Goal: Task Accomplishment & Management: Manage account settings

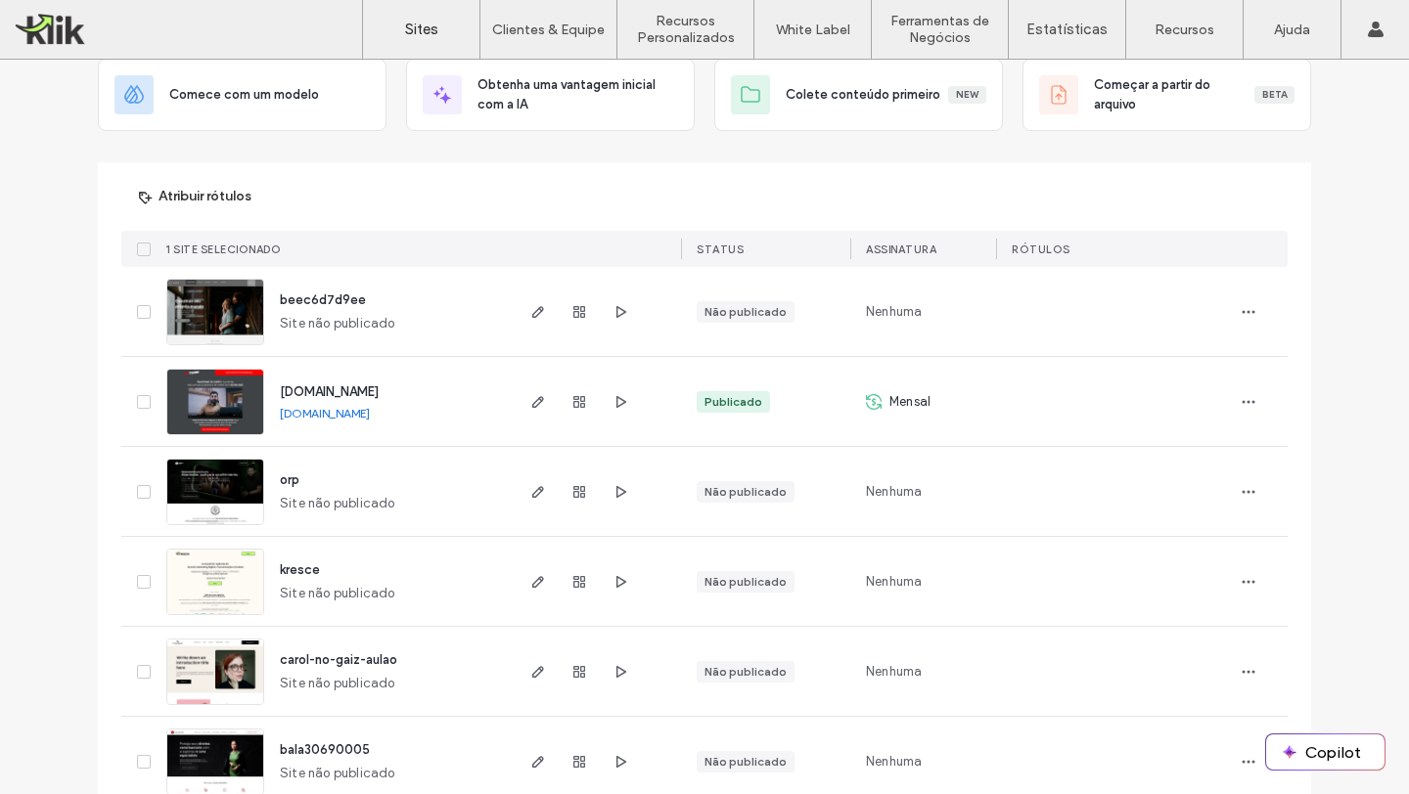
scroll to position [113, 0]
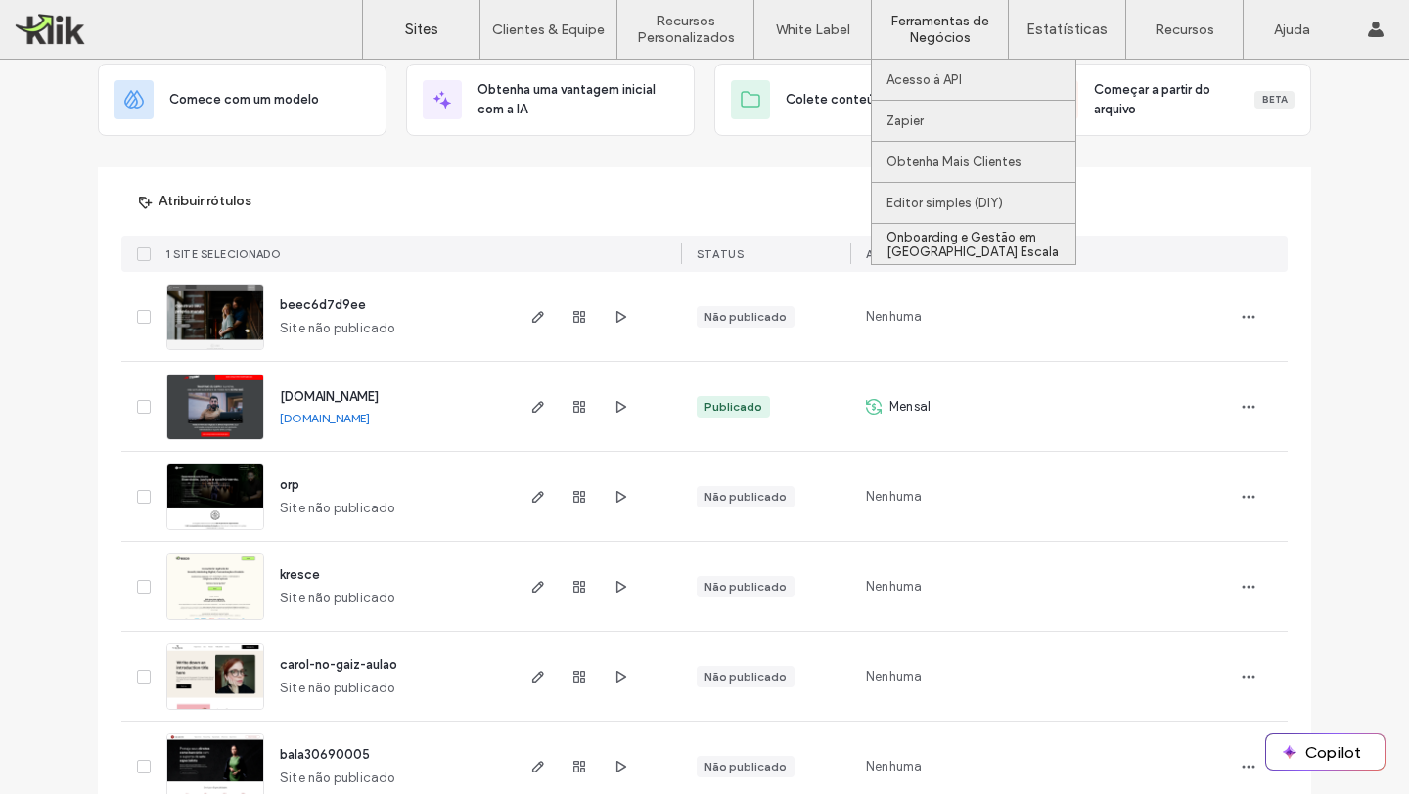
click at [929, 244] on label "Onboarding e Gestão em [GEOGRAPHIC_DATA] Escala" at bounding box center [980, 244] width 189 height 29
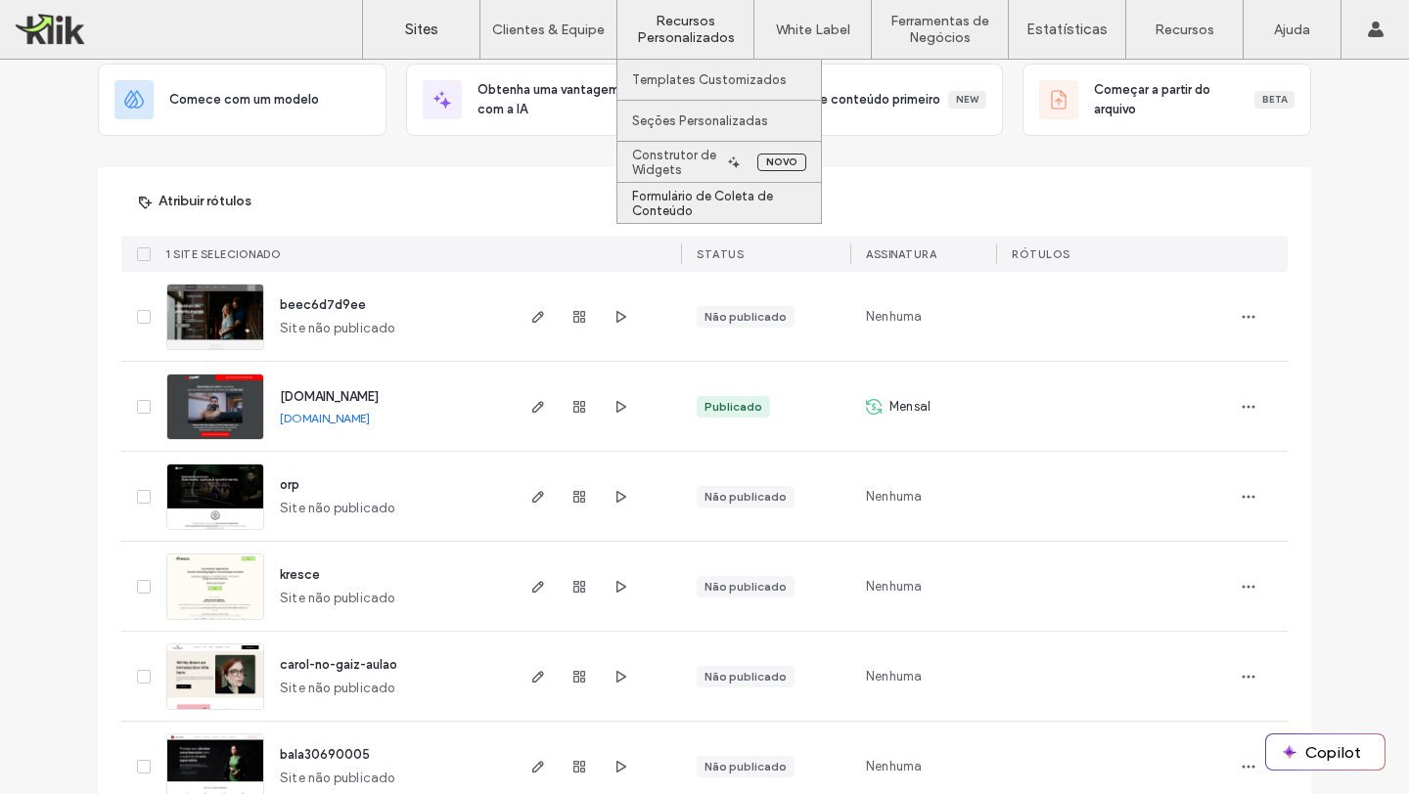
click at [695, 197] on label "Formulário de Coleta de Conteúdo" at bounding box center [726, 203] width 189 height 29
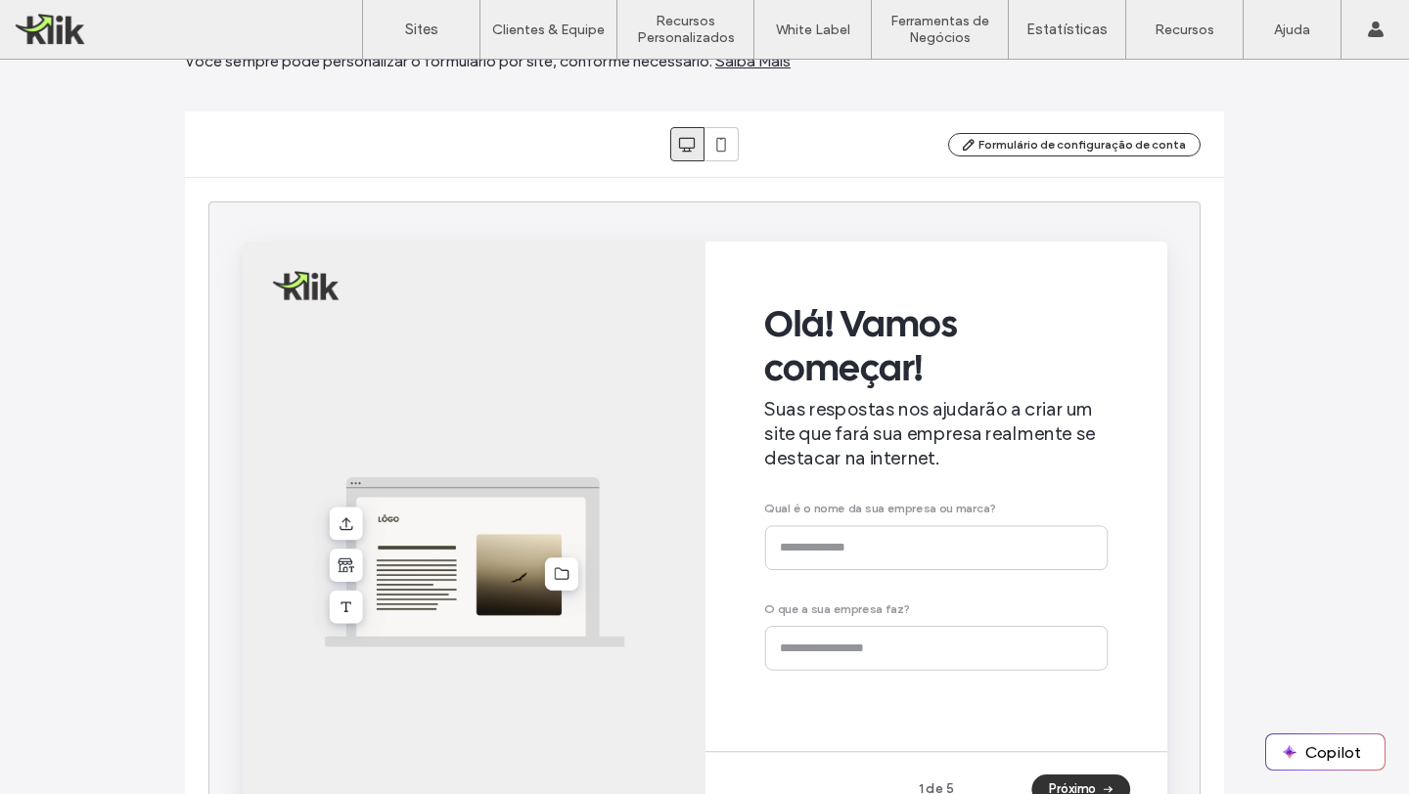
scroll to position [212, 0]
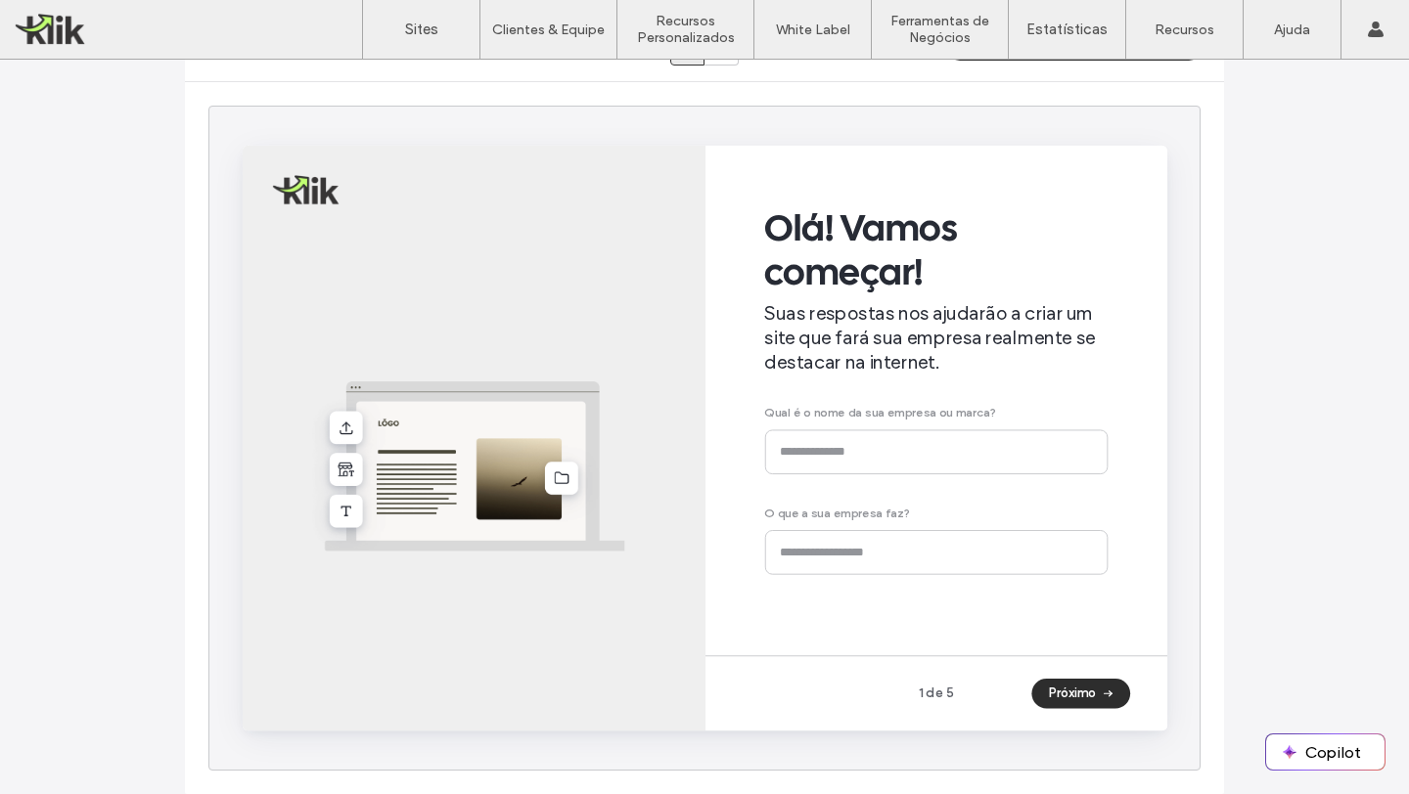
click at [1126, 724] on button "Próximo" at bounding box center [1124, 721] width 104 height 31
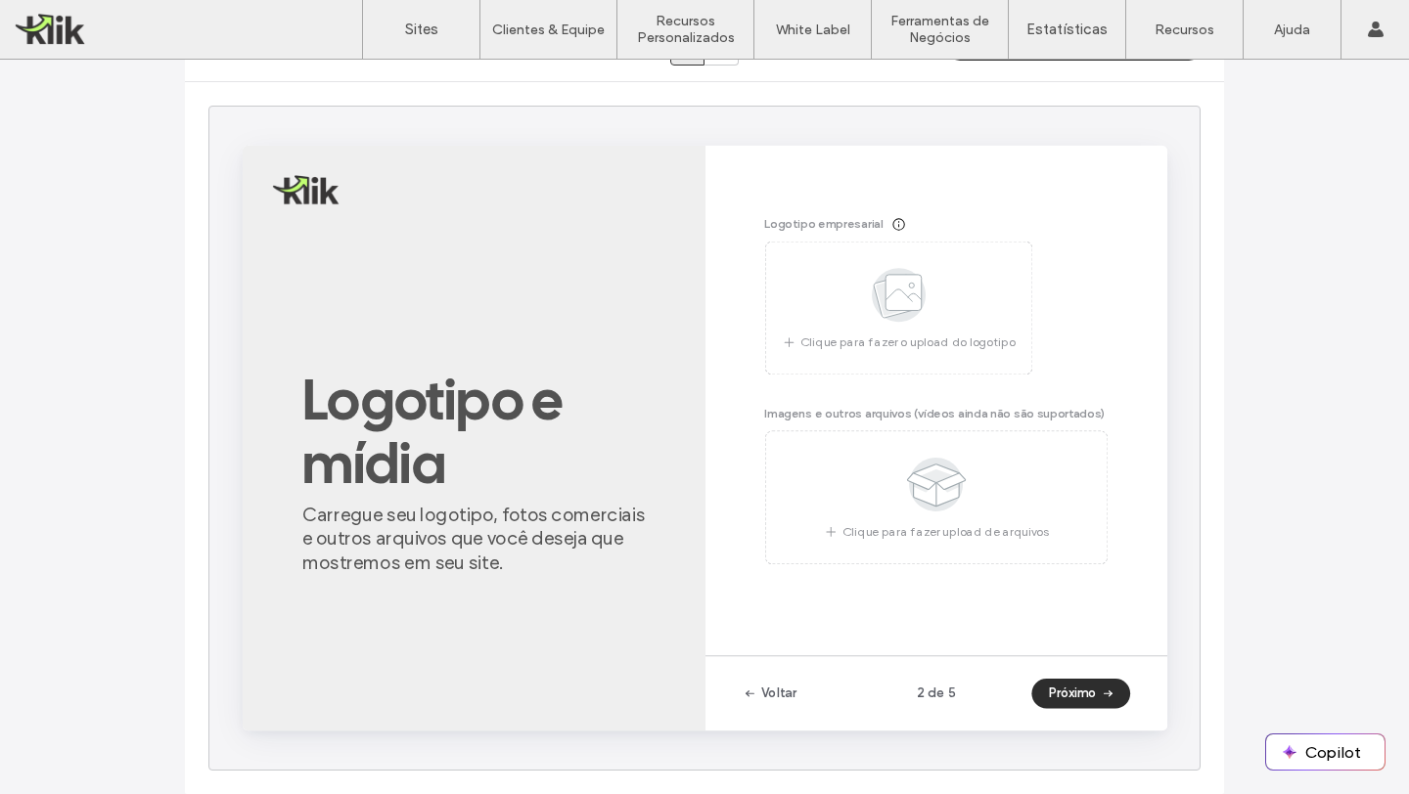
click at [1126, 724] on button "Próximo" at bounding box center [1124, 721] width 104 height 31
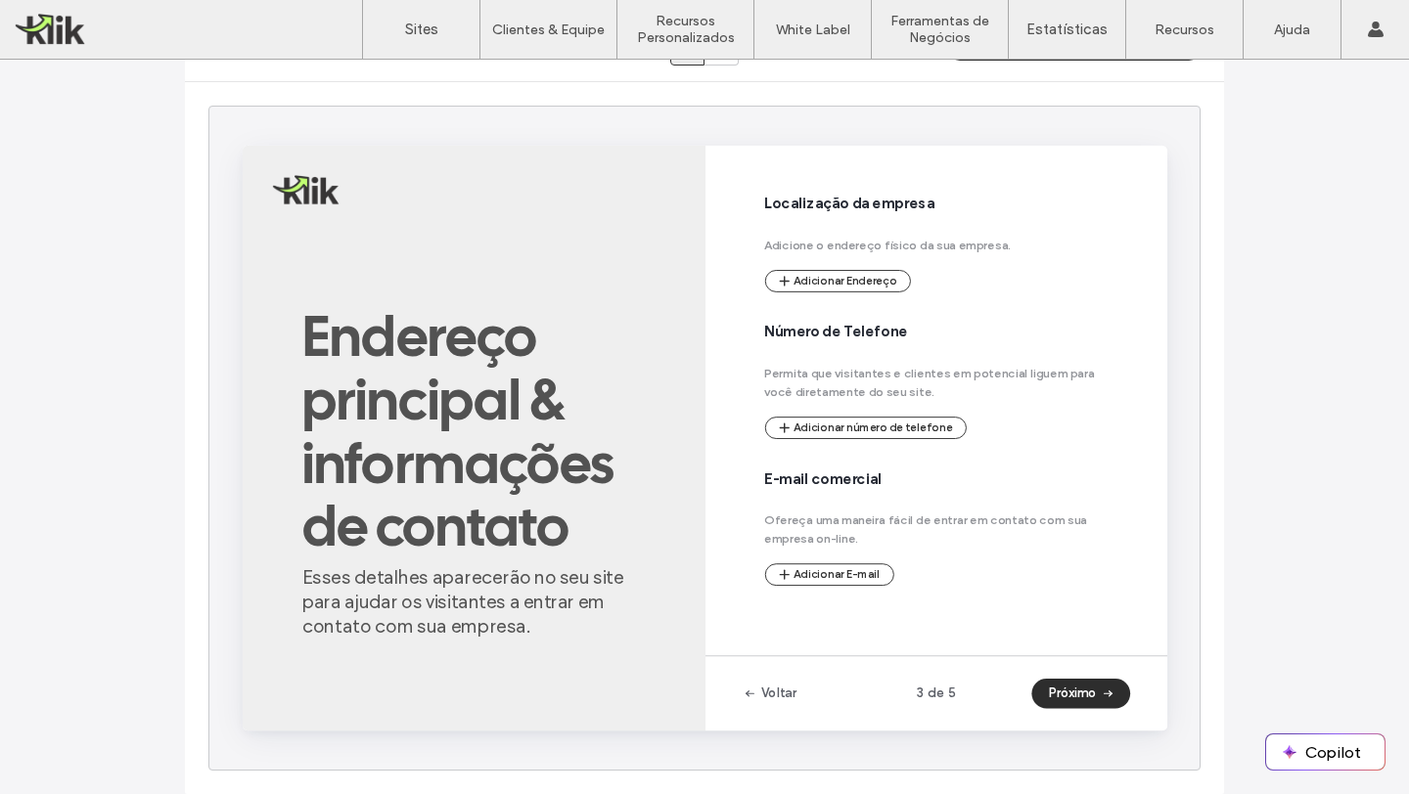
click at [1126, 724] on button "Próximo" at bounding box center [1124, 721] width 104 height 31
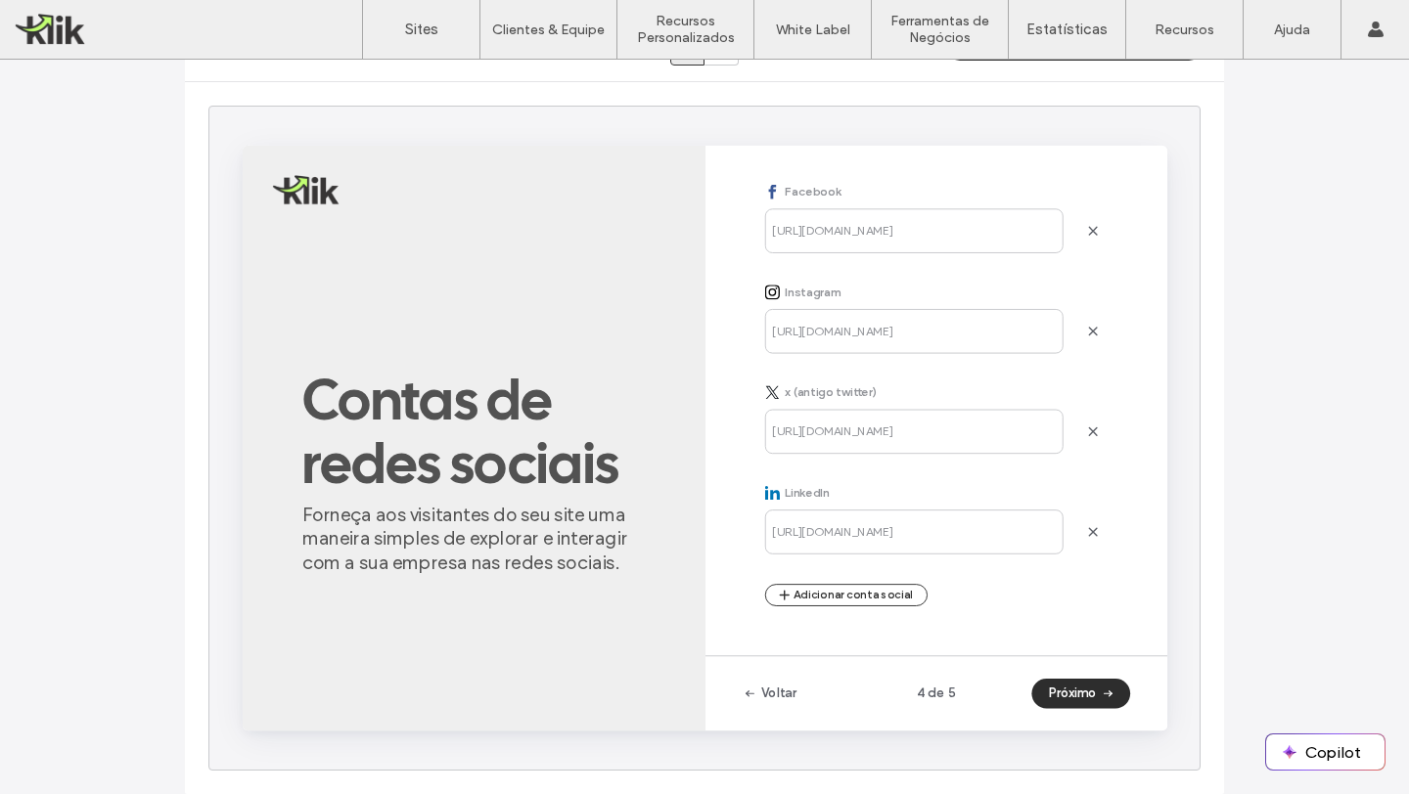
click at [1126, 724] on button "Próximo" at bounding box center [1124, 721] width 104 height 31
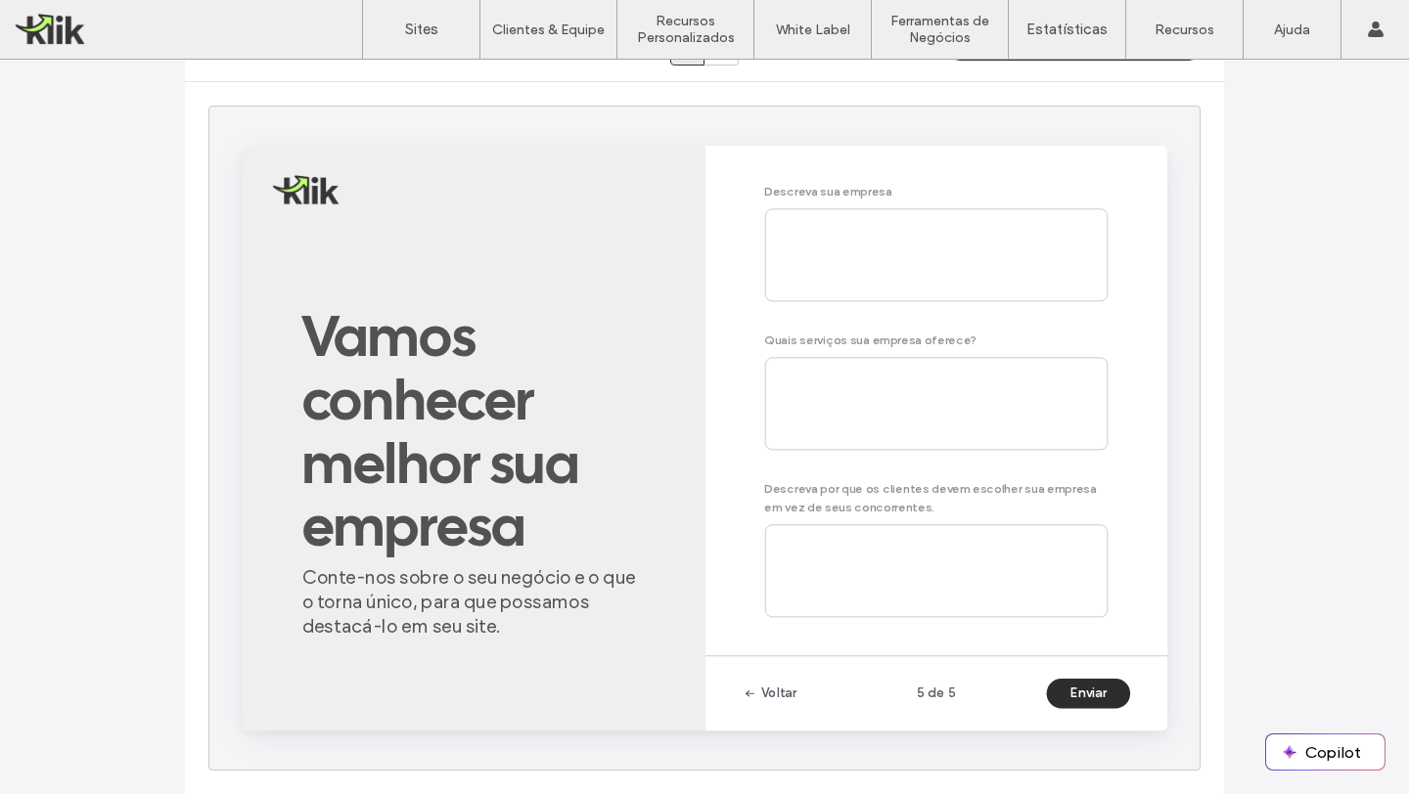
click at [1126, 724] on button "Enviar" at bounding box center [1132, 721] width 88 height 31
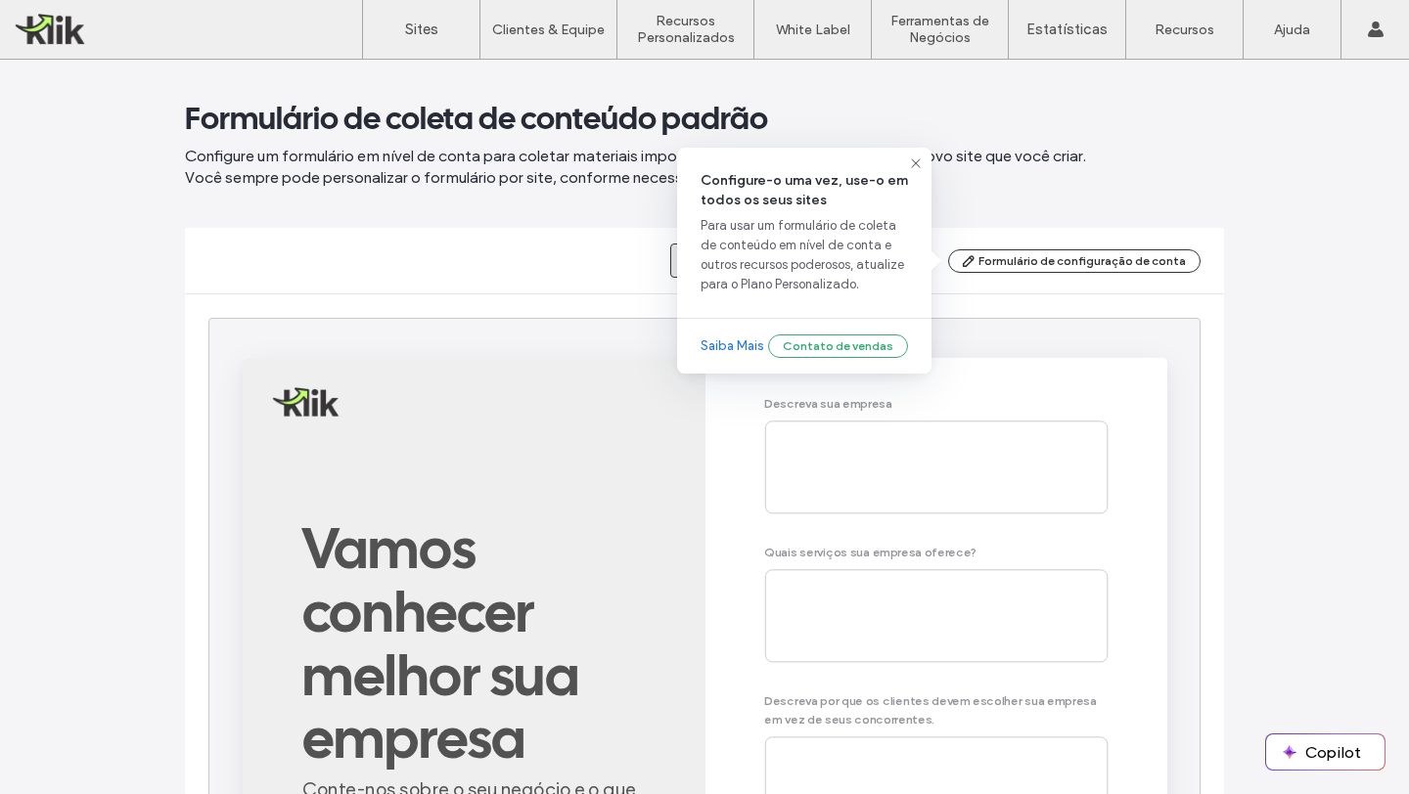
click at [1086, 255] on div "Formulário de configuração de conta" at bounding box center [1074, 260] width 252 height 23
drag, startPoint x: 916, startPoint y: 161, endPoint x: 997, endPoint y: 271, distance: 136.4
click at [916, 161] on icon at bounding box center [916, 164] width 16 height 16
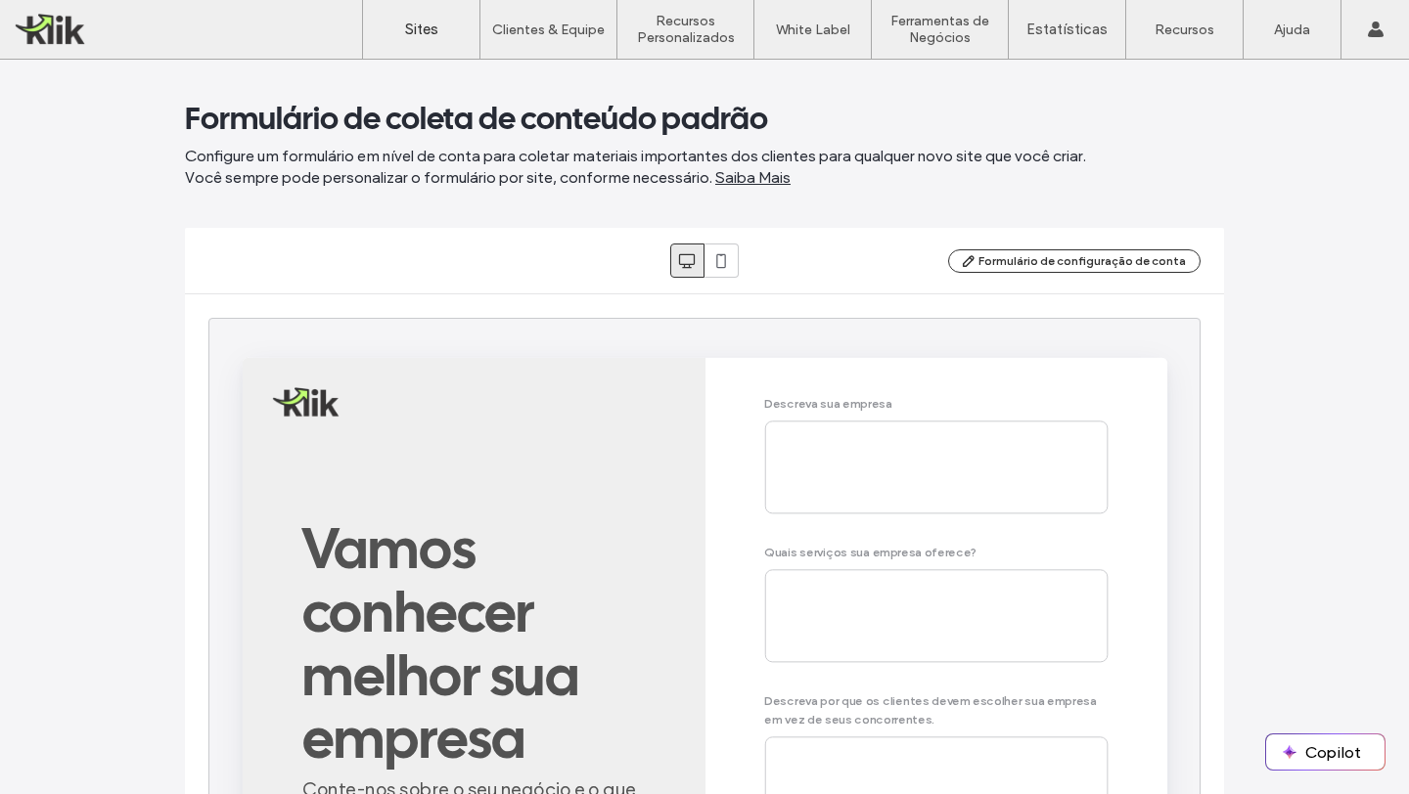
click at [414, 32] on label "Sites" at bounding box center [421, 30] width 33 height 18
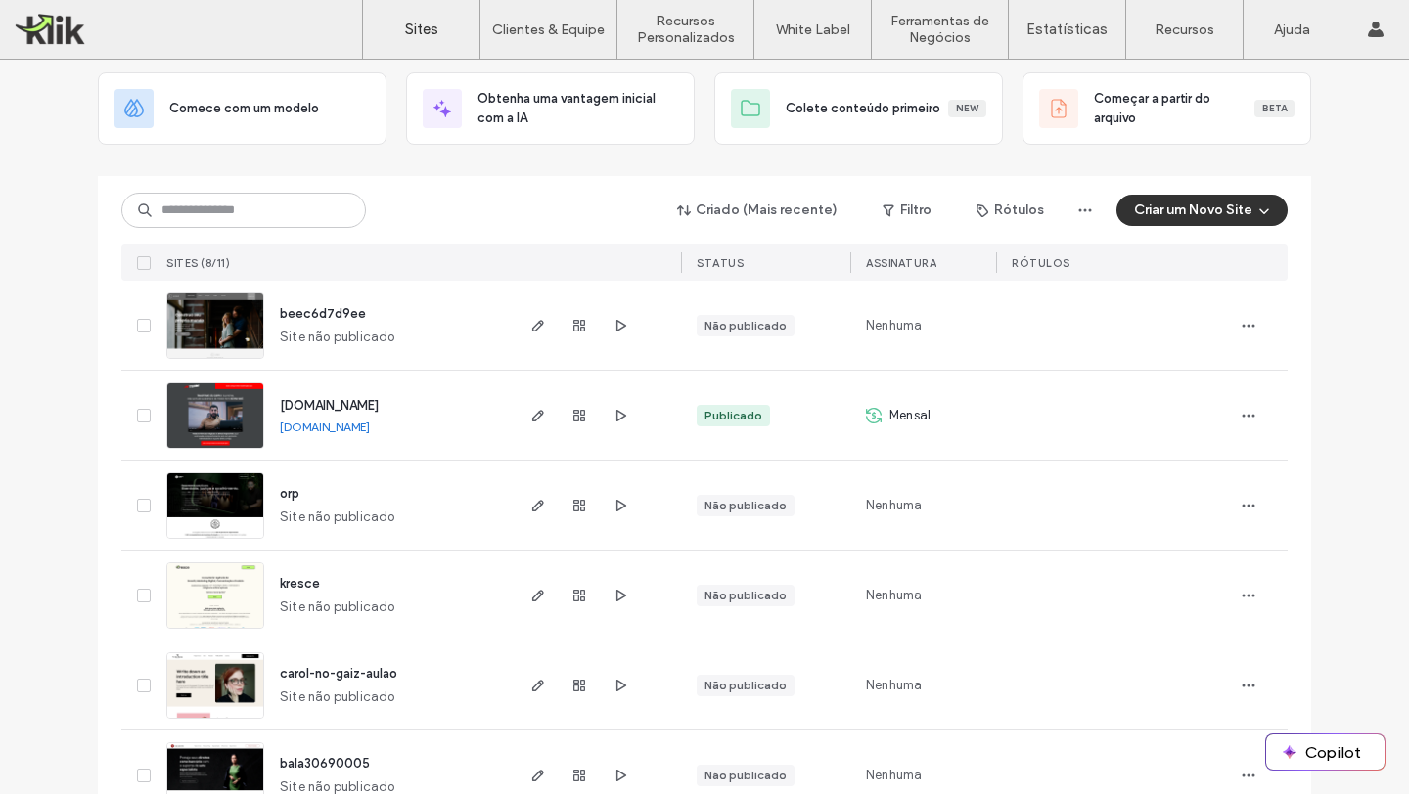
scroll to position [110, 0]
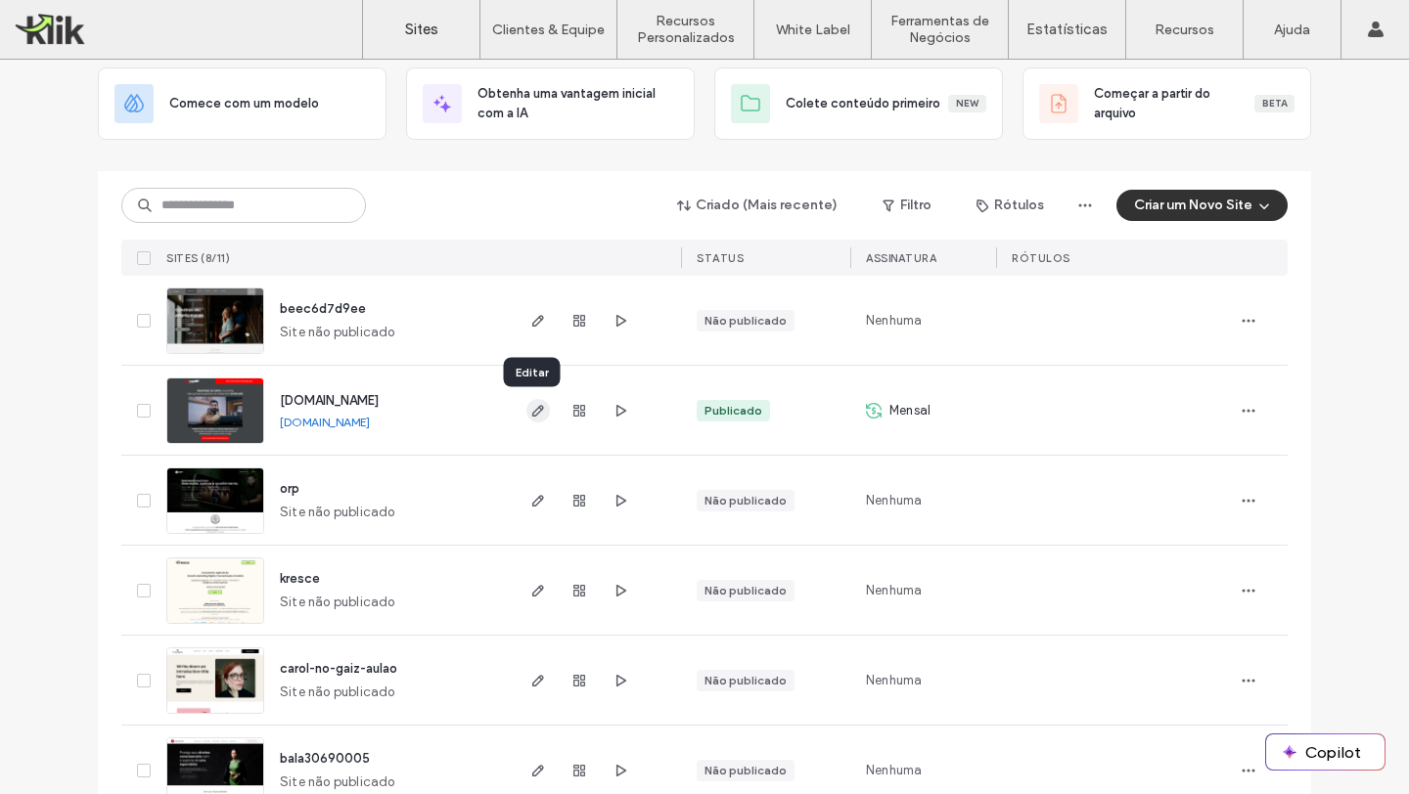
click at [530, 406] on icon "button" at bounding box center [538, 411] width 16 height 16
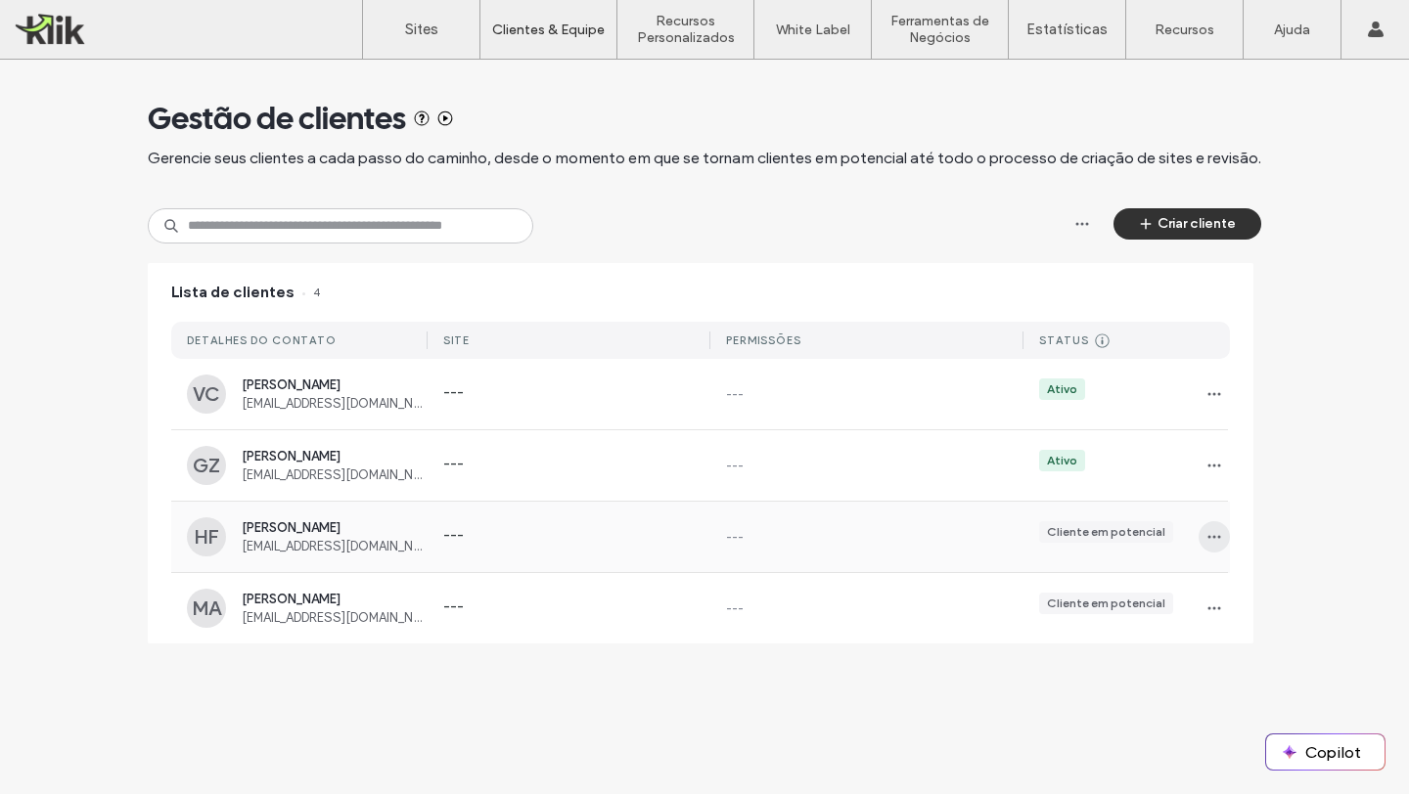
drag, startPoint x: 1211, startPoint y: 533, endPoint x: 1210, endPoint y: 544, distance: 10.8
click at [1211, 533] on icon "button" at bounding box center [1214, 537] width 16 height 16
drag, startPoint x: 1253, startPoint y: 625, endPoint x: 1238, endPoint y: 597, distance: 31.9
click at [1253, 625] on span "Excluir cliente" at bounding box center [1276, 625] width 80 height 20
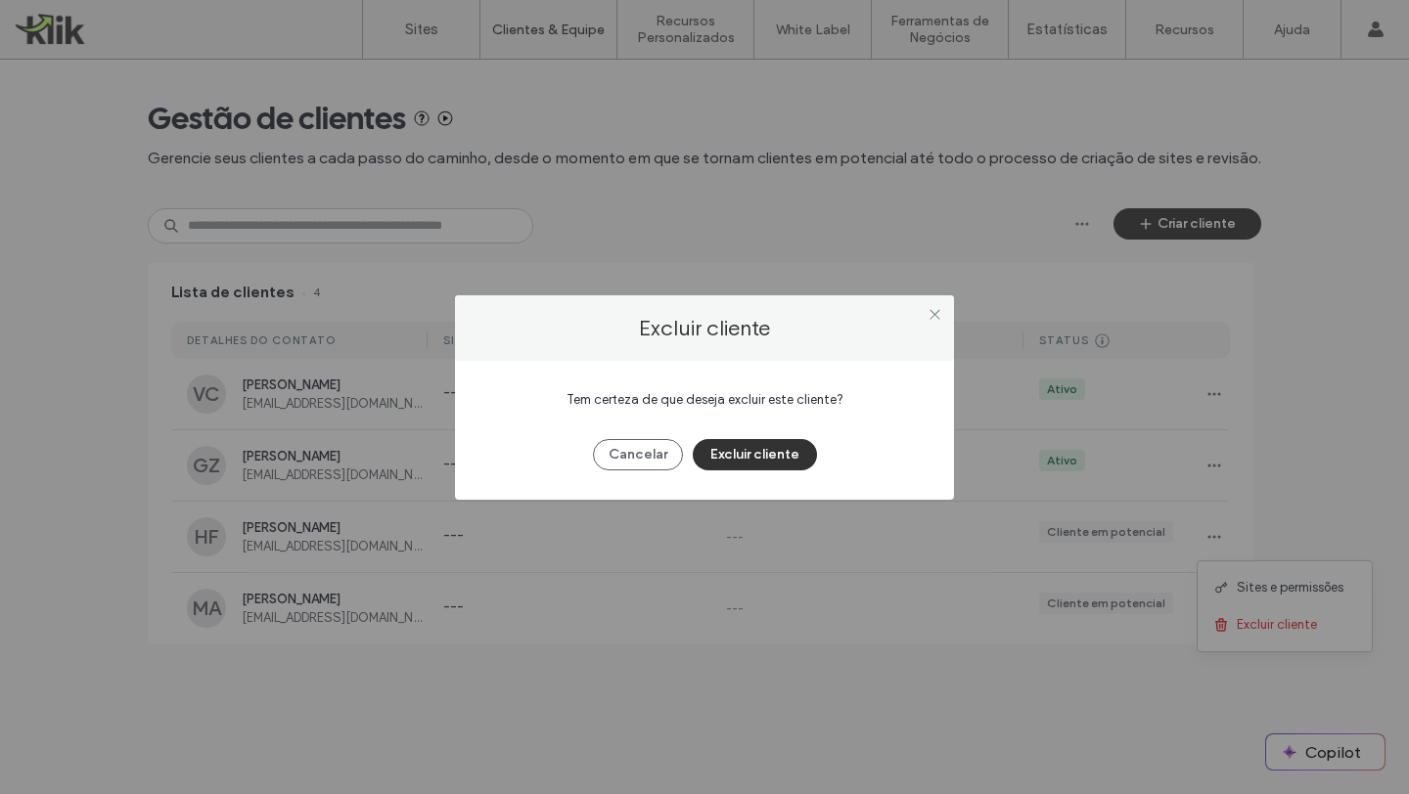
click at [1248, 627] on div "Excluir cliente Tem certeza de que deseja excluir este cliente? Cancelar Exclui…" at bounding box center [704, 397] width 1409 height 794
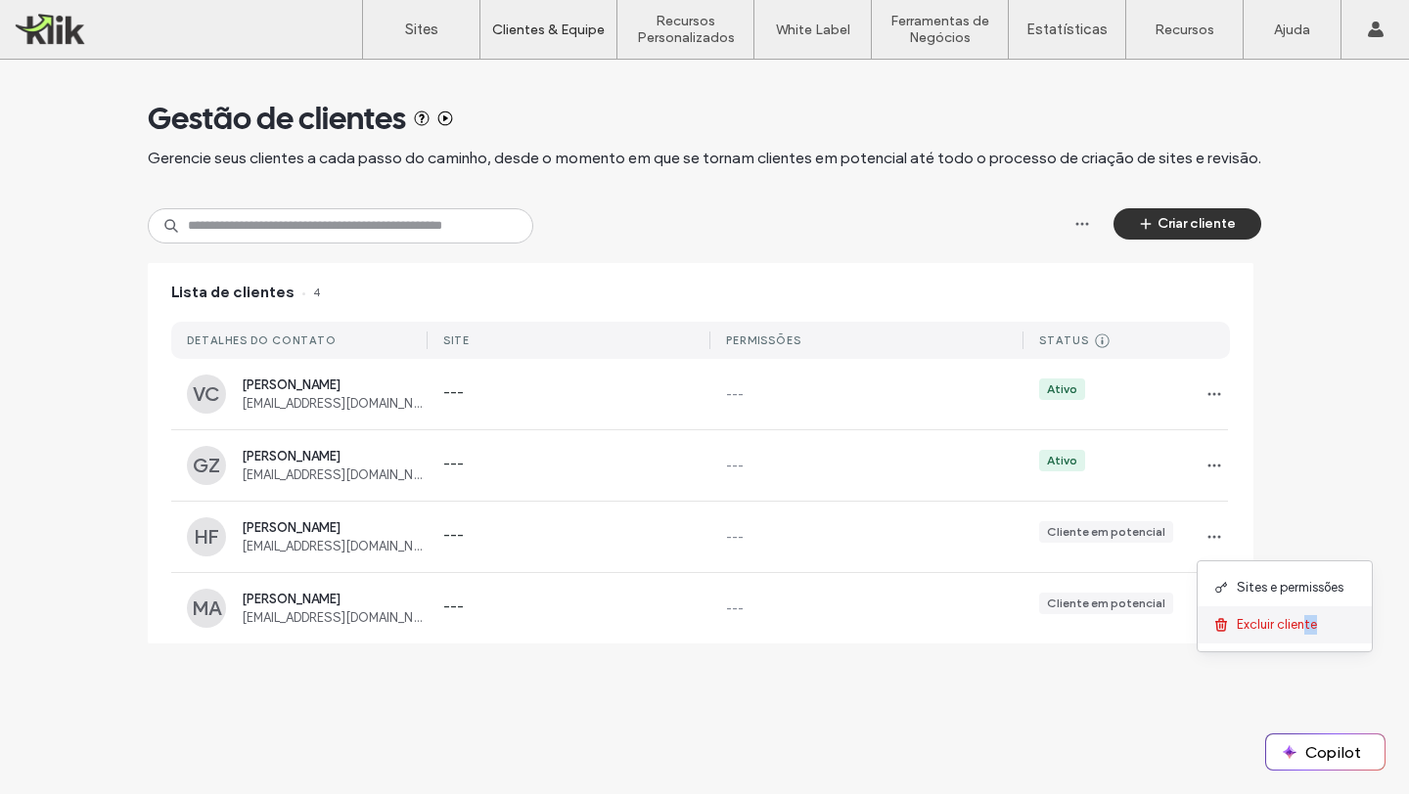
click at [1304, 628] on div "Excluir cliente" at bounding box center [1284, 624] width 174 height 37
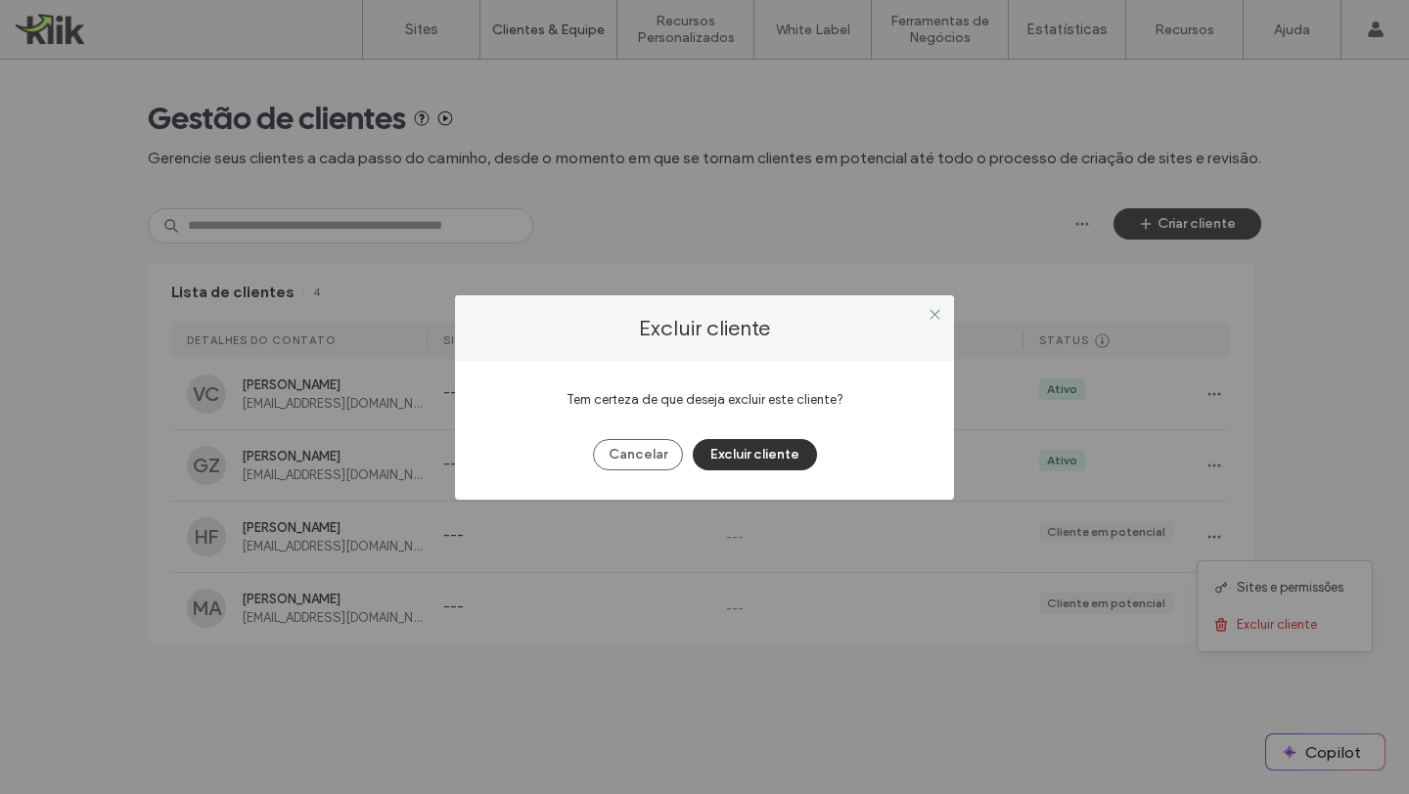
drag, startPoint x: 1308, startPoint y: 630, endPoint x: 1301, endPoint y: 622, distance: 10.4
click at [1301, 622] on div "Excluir cliente Tem certeza de que deseja excluir este cliente? Cancelar Exclui…" at bounding box center [704, 397] width 1409 height 794
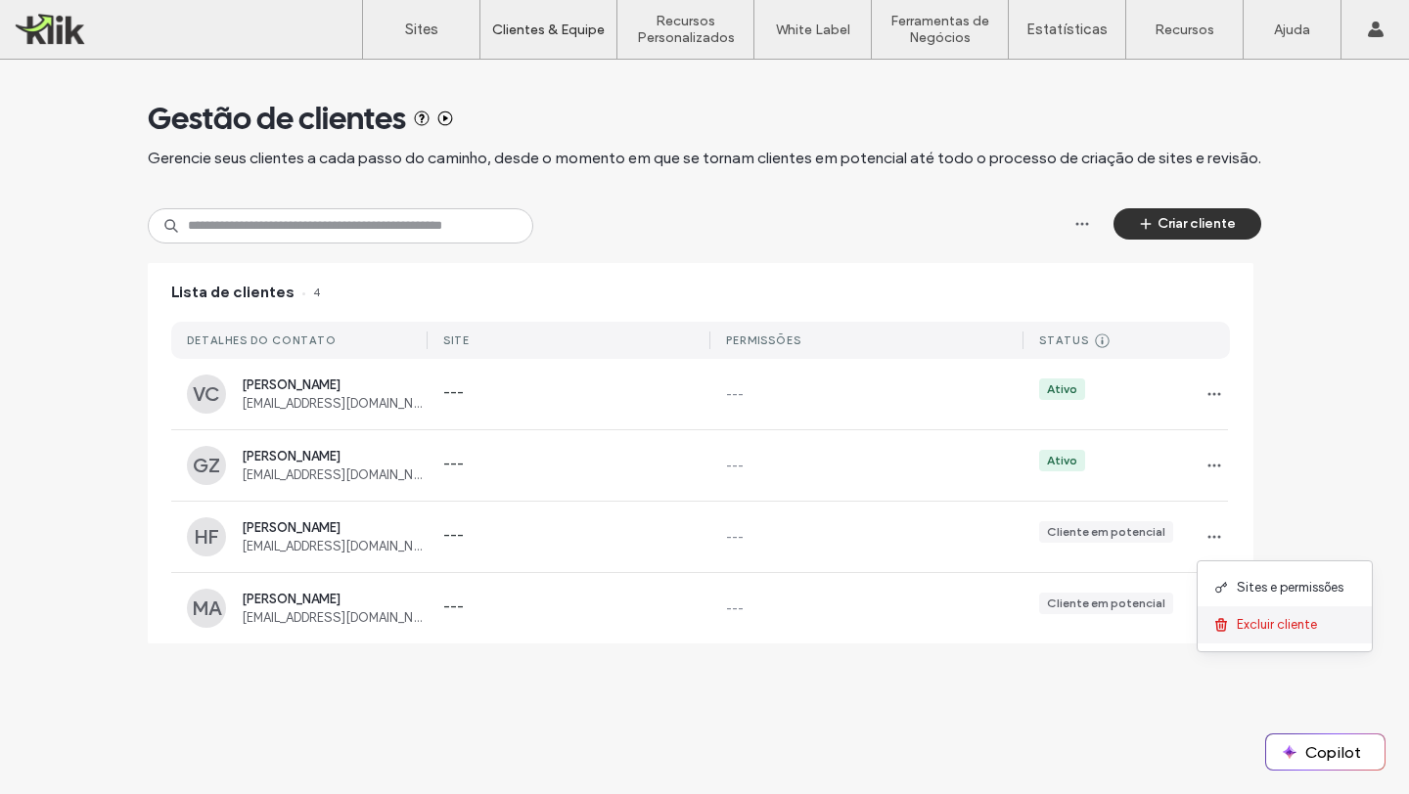
click at [1301, 622] on span "Excluir cliente" at bounding box center [1276, 625] width 80 height 20
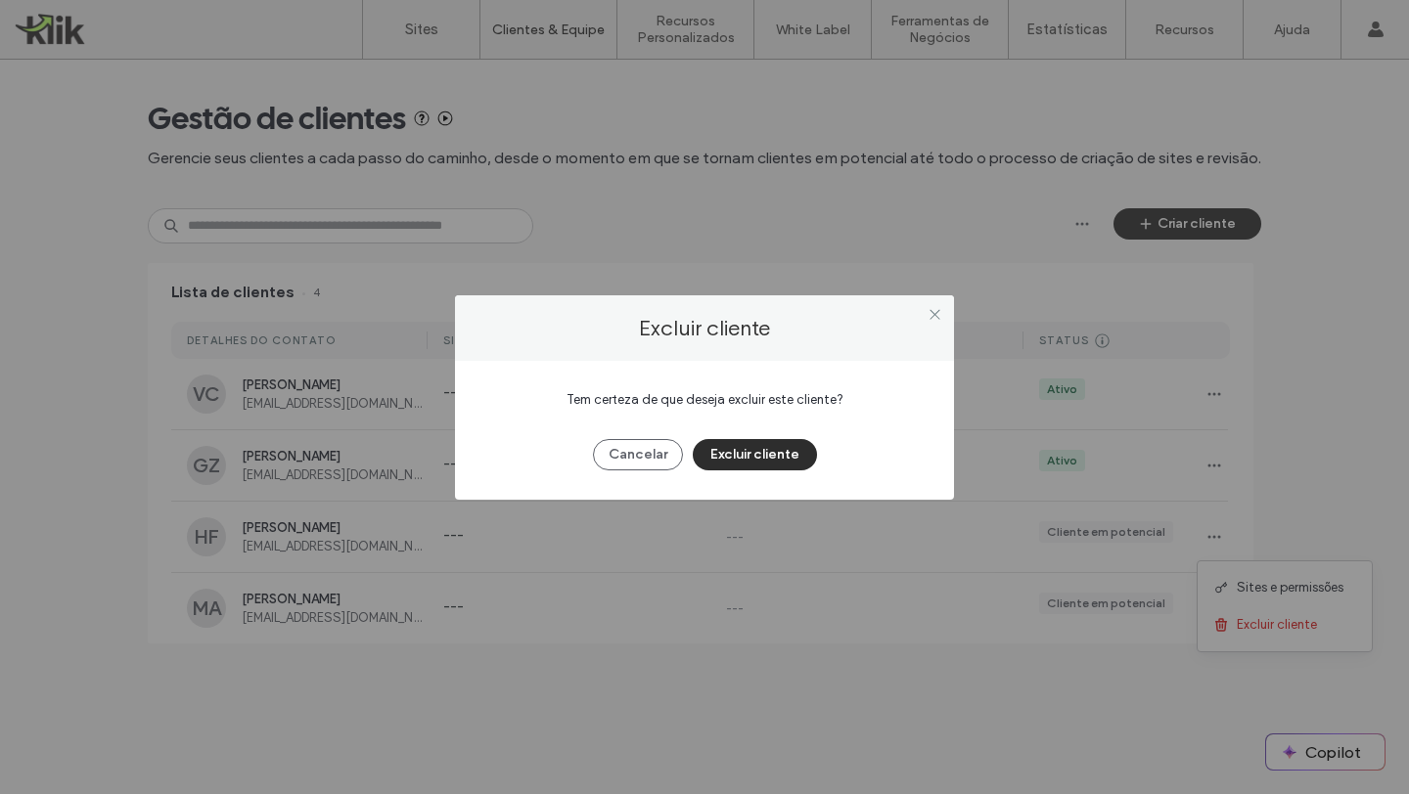
click at [758, 445] on button "Excluir cliente" at bounding box center [755, 454] width 124 height 31
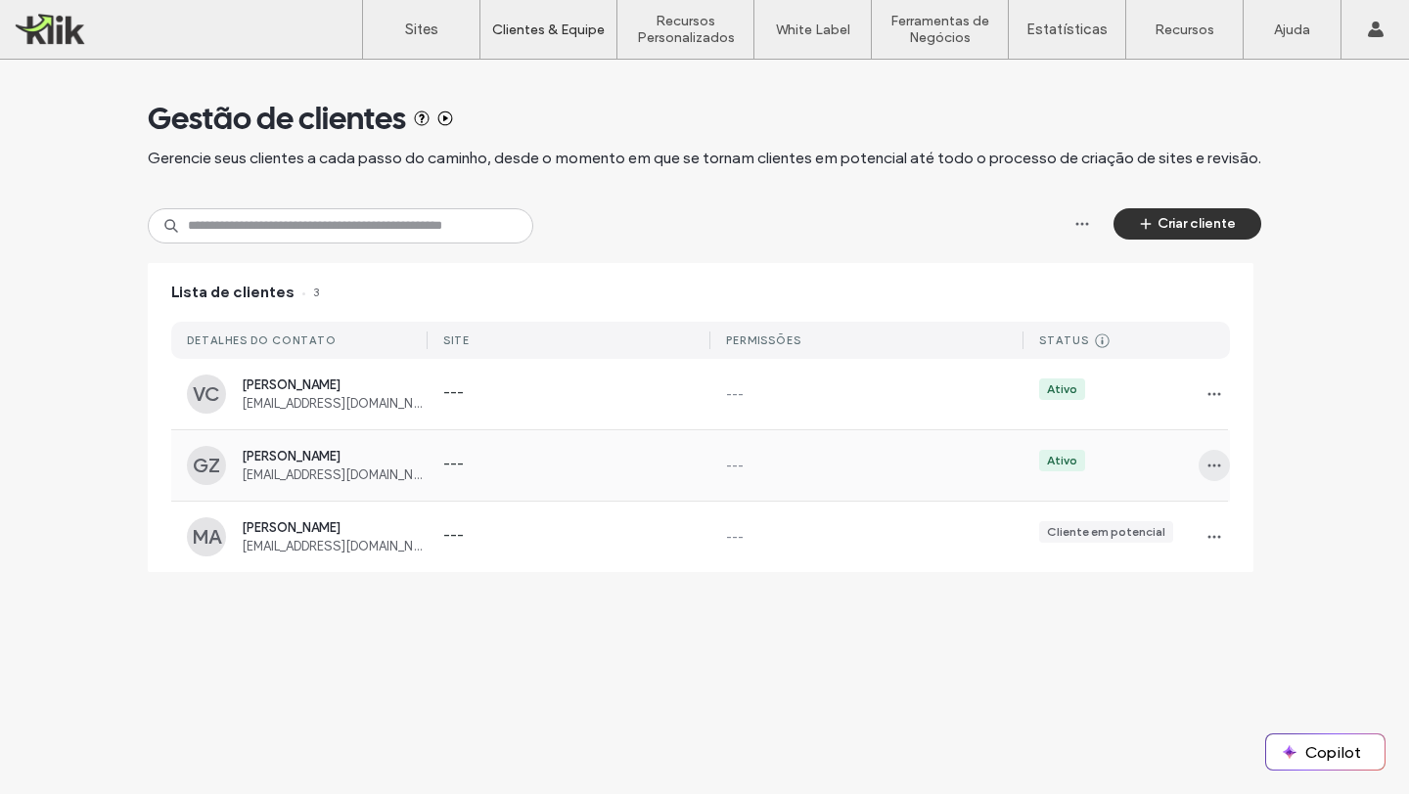
click at [1225, 466] on span "button" at bounding box center [1213, 465] width 31 height 31
click at [1239, 587] on span "Excluir cliente" at bounding box center [1276, 591] width 80 height 20
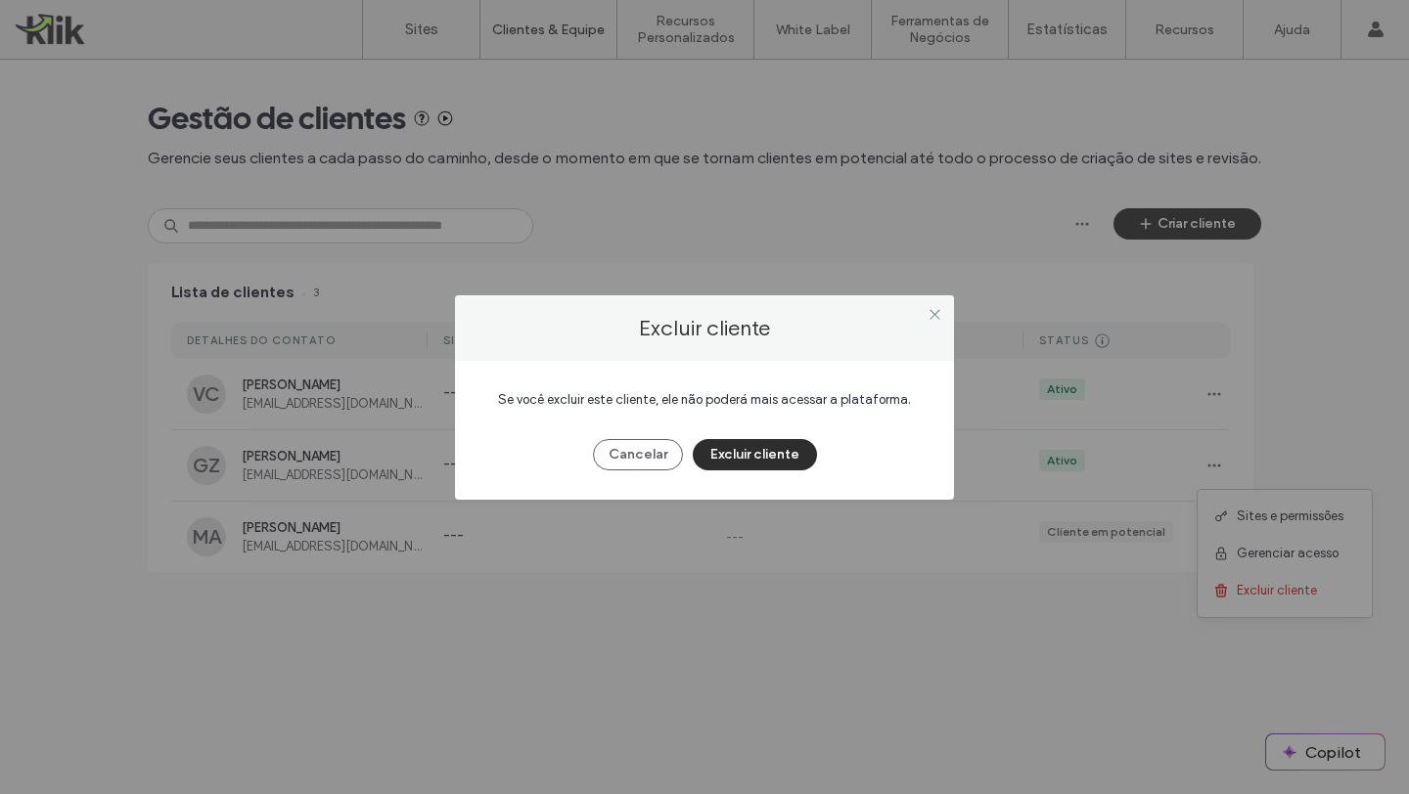
click at [734, 451] on button "Excluir cliente" at bounding box center [755, 454] width 124 height 31
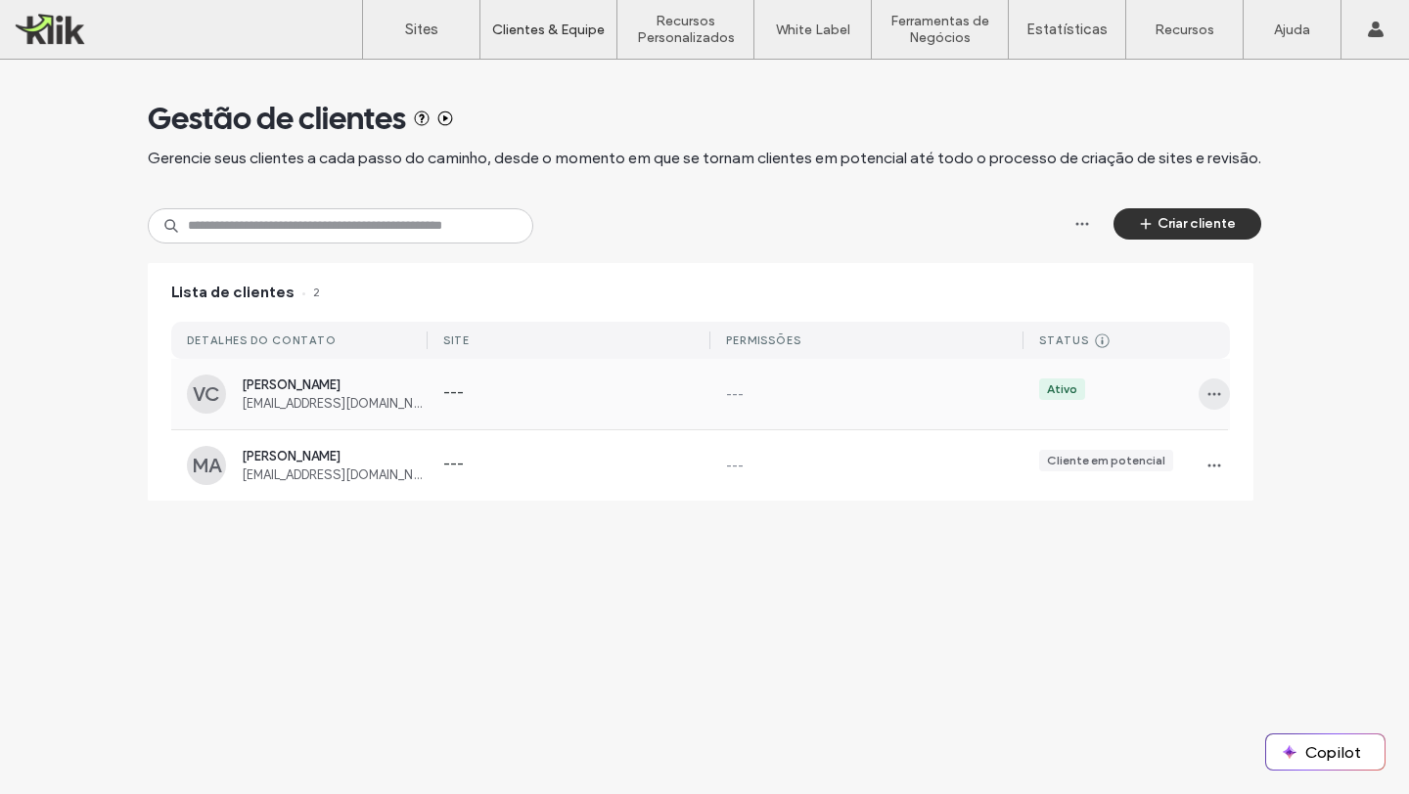
click at [1202, 391] on span "button" at bounding box center [1213, 394] width 31 height 31
click at [1256, 523] on span "Excluir cliente" at bounding box center [1276, 520] width 80 height 20
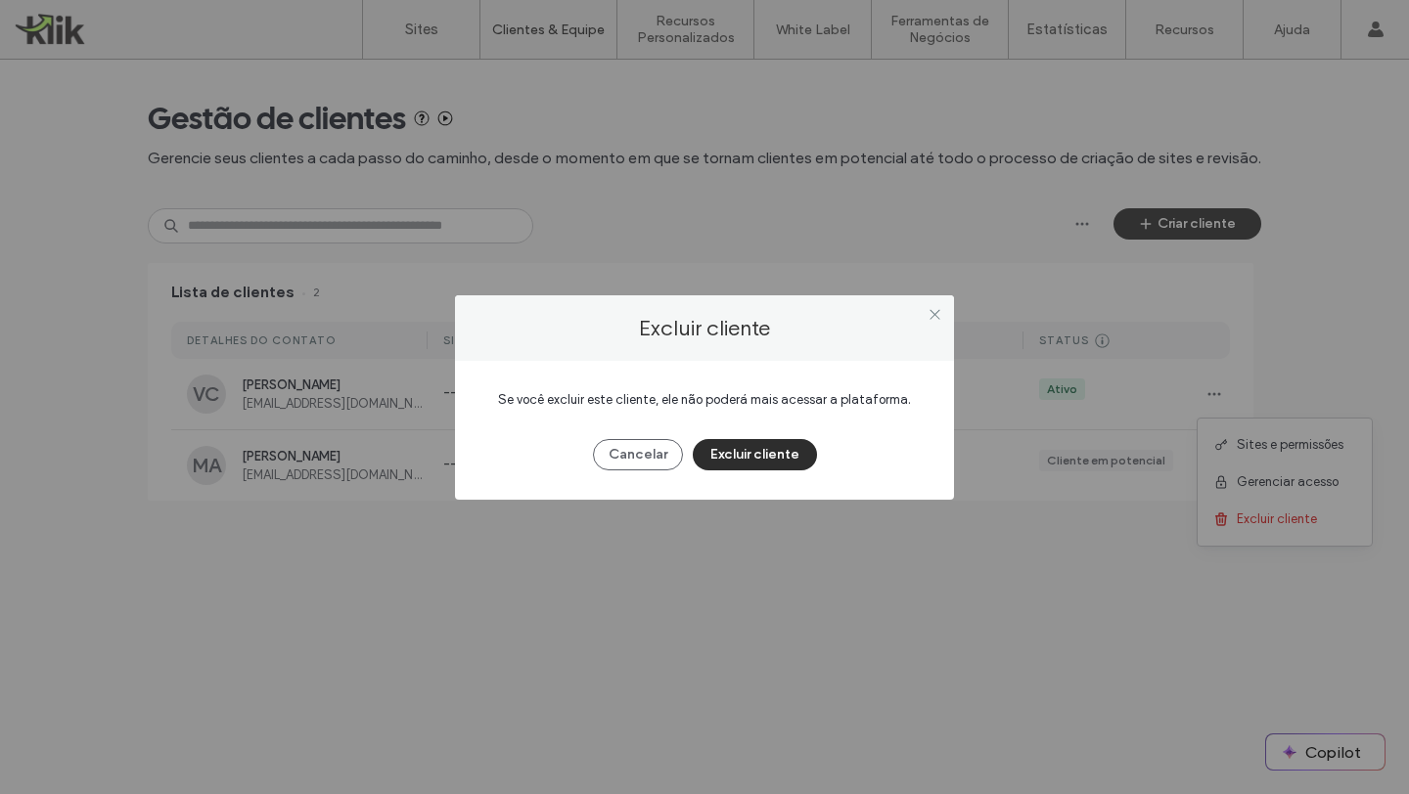
click at [776, 450] on button "Excluir cliente" at bounding box center [755, 454] width 124 height 31
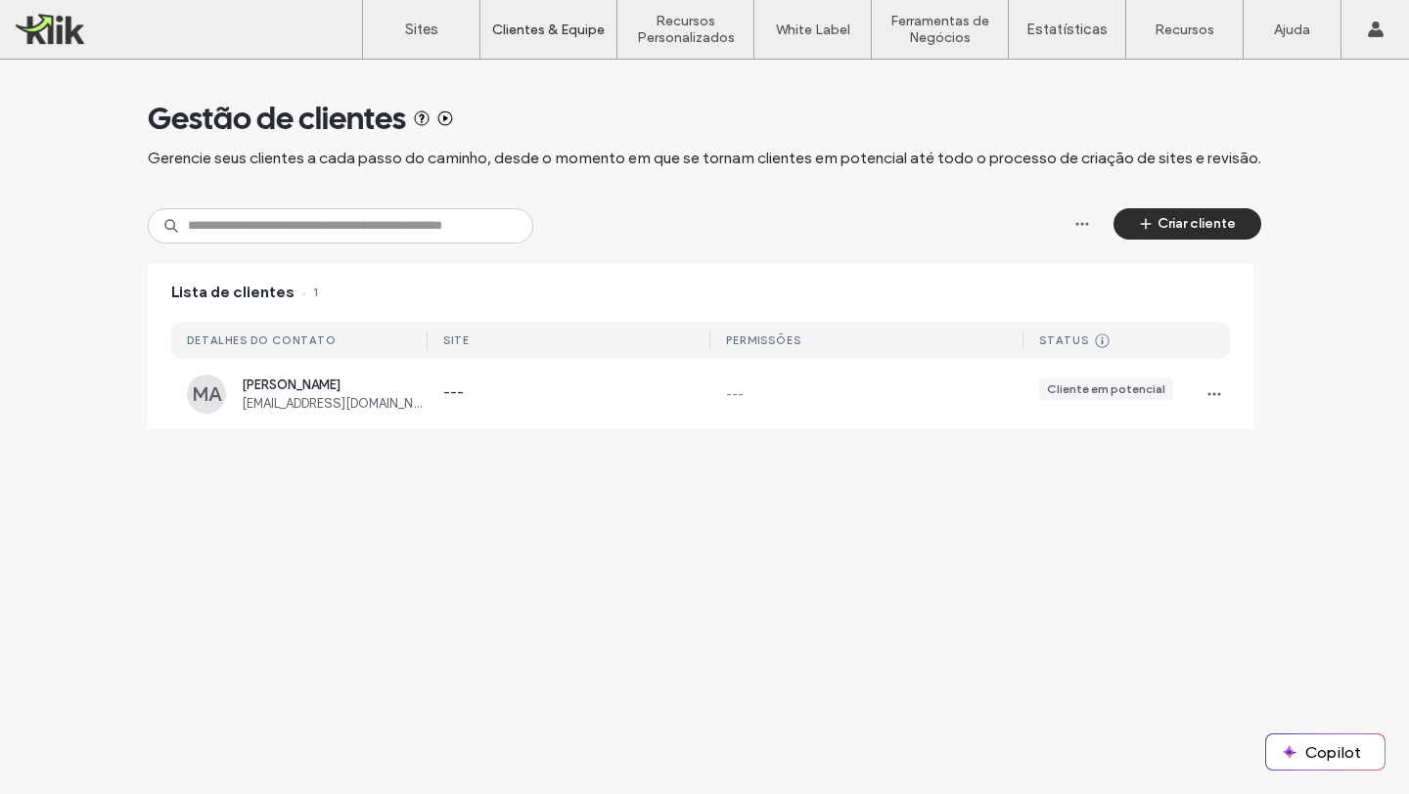
click at [1190, 227] on button "Criar cliente" at bounding box center [1187, 223] width 148 height 31
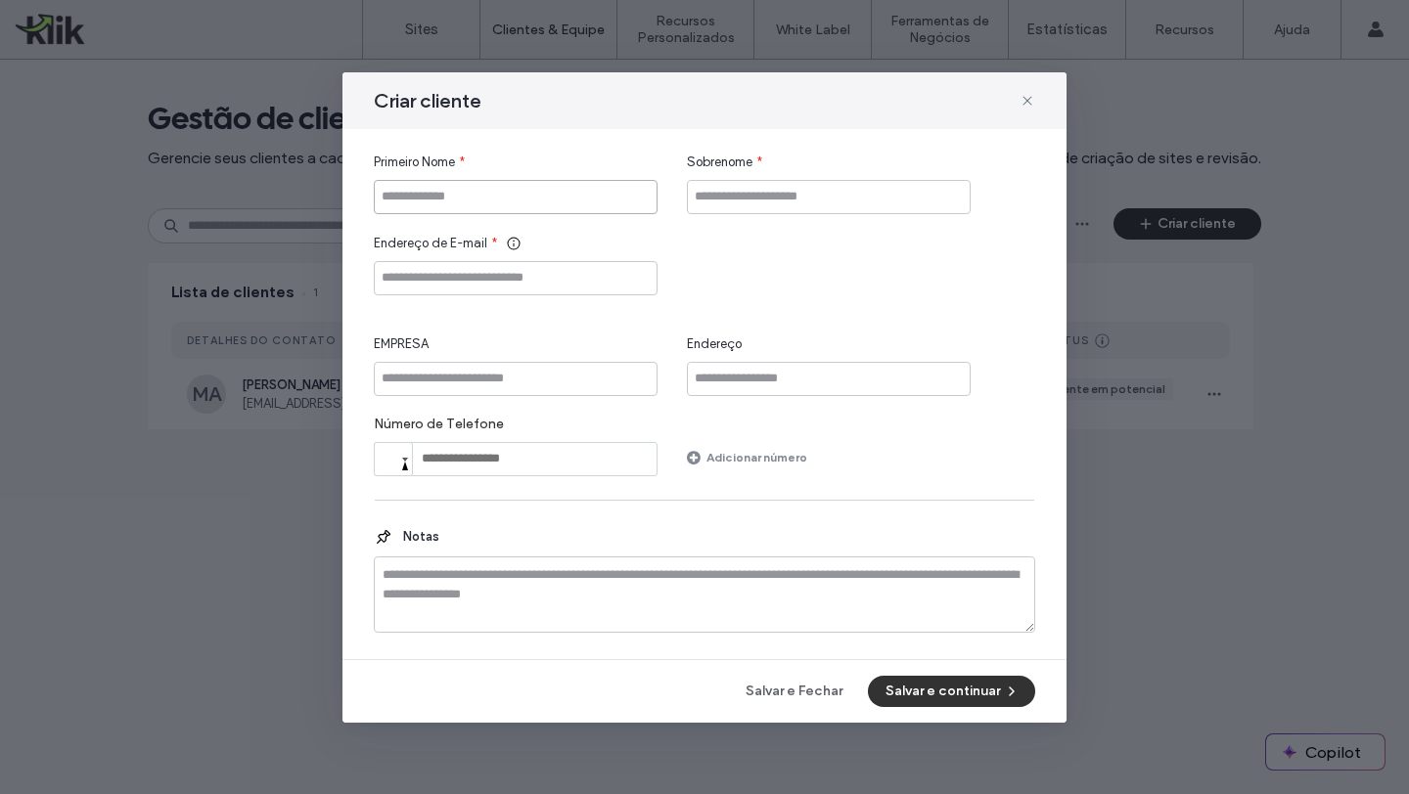
click at [567, 191] on input "Primeiro Nome" at bounding box center [516, 197] width 284 height 34
type input "****"
type input "******"
paste input "**********"
drag, startPoint x: 388, startPoint y: 283, endPoint x: 673, endPoint y: 361, distance: 295.2
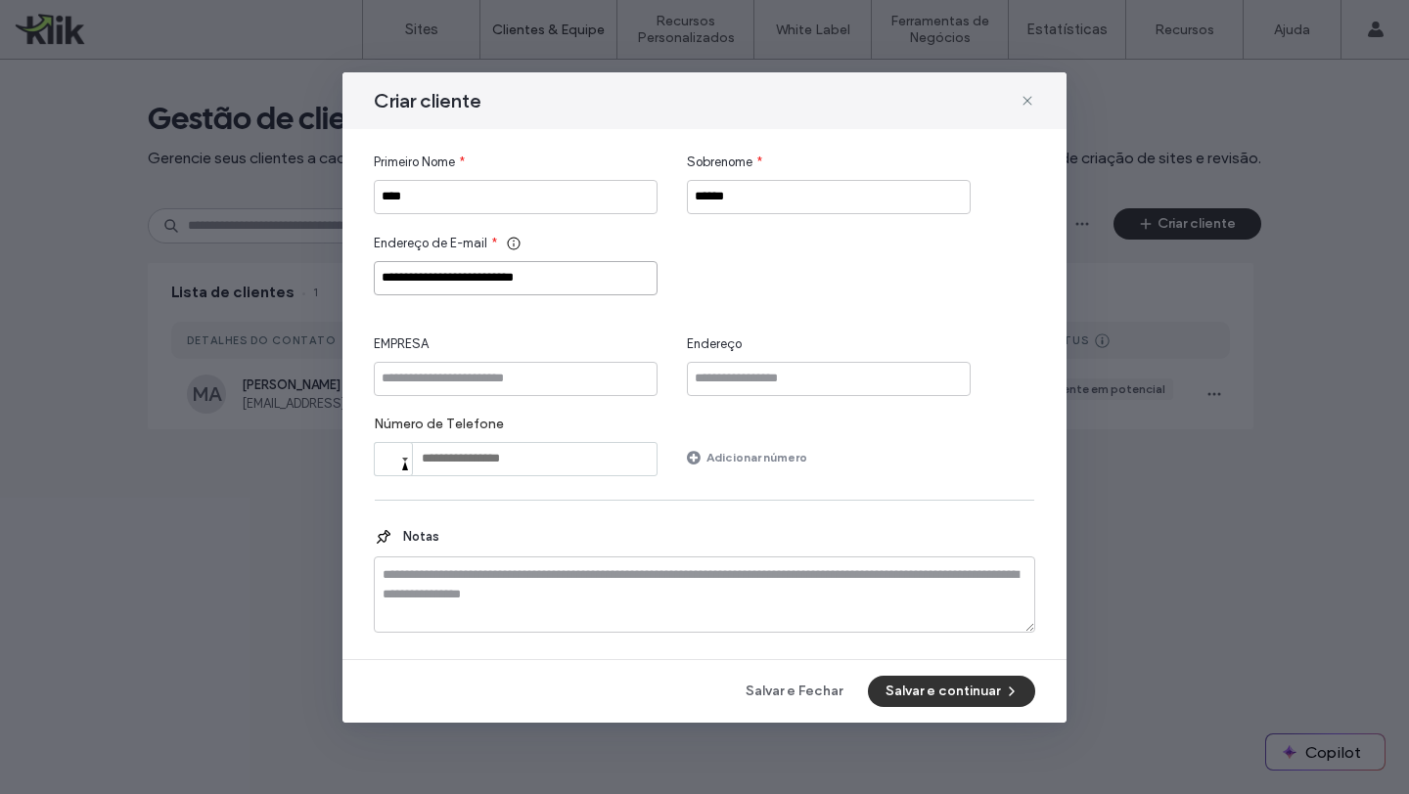
click at [388, 283] on input "**********" at bounding box center [516, 278] width 284 height 34
type input "**********"
click at [625, 483] on div "**********" at bounding box center [704, 394] width 661 height 483
click at [920, 687] on button "Salvar e continuar" at bounding box center [951, 691] width 167 height 31
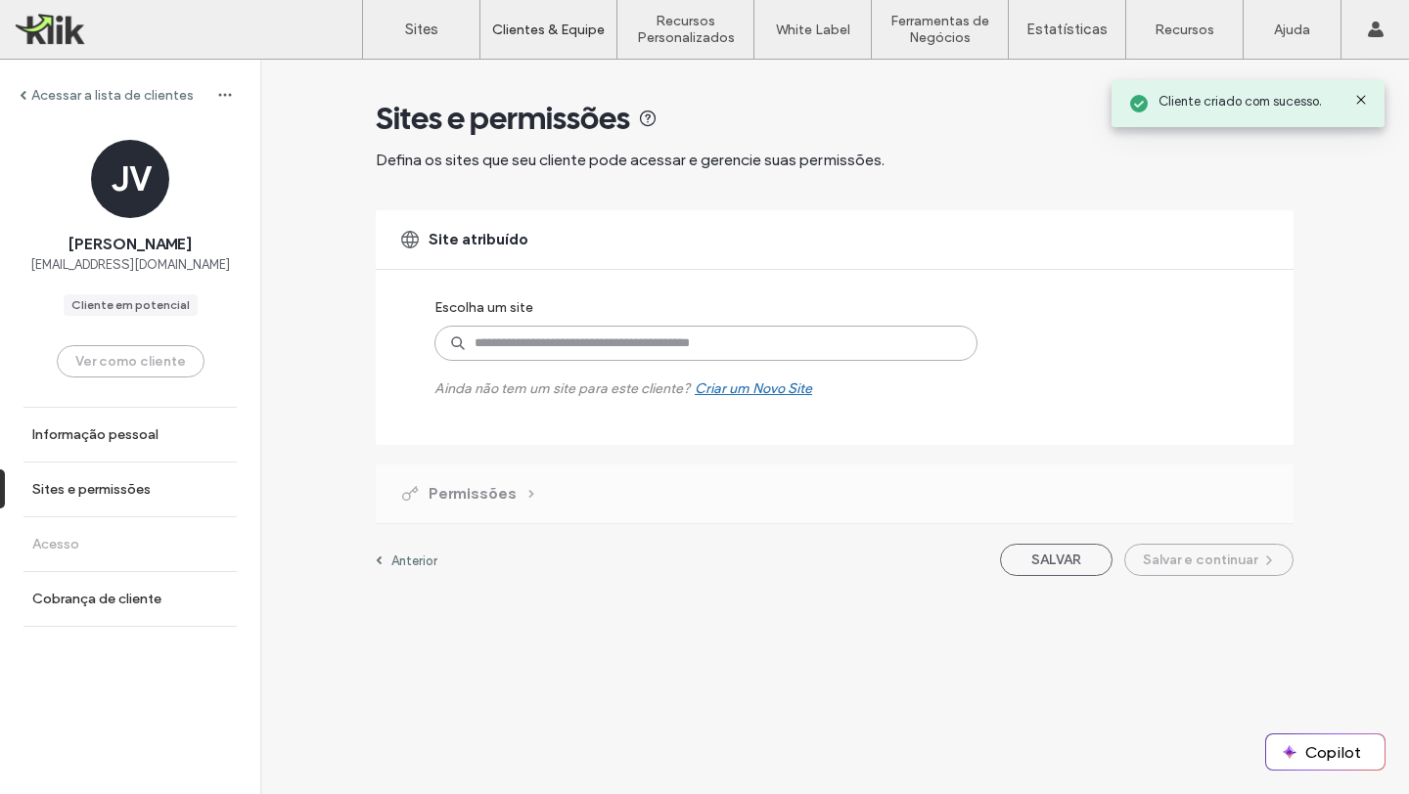
click at [531, 351] on input at bounding box center [705, 343] width 543 height 35
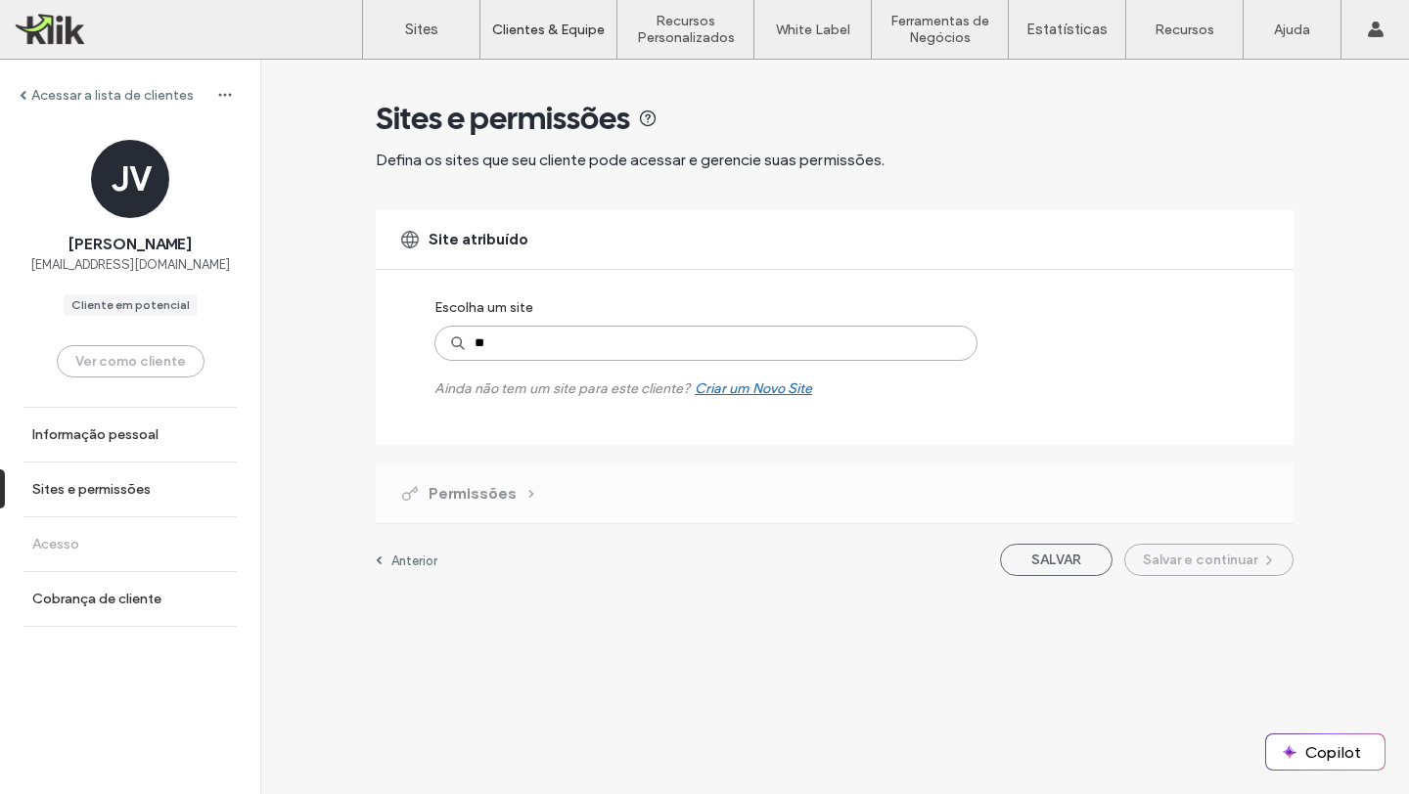
type input "*"
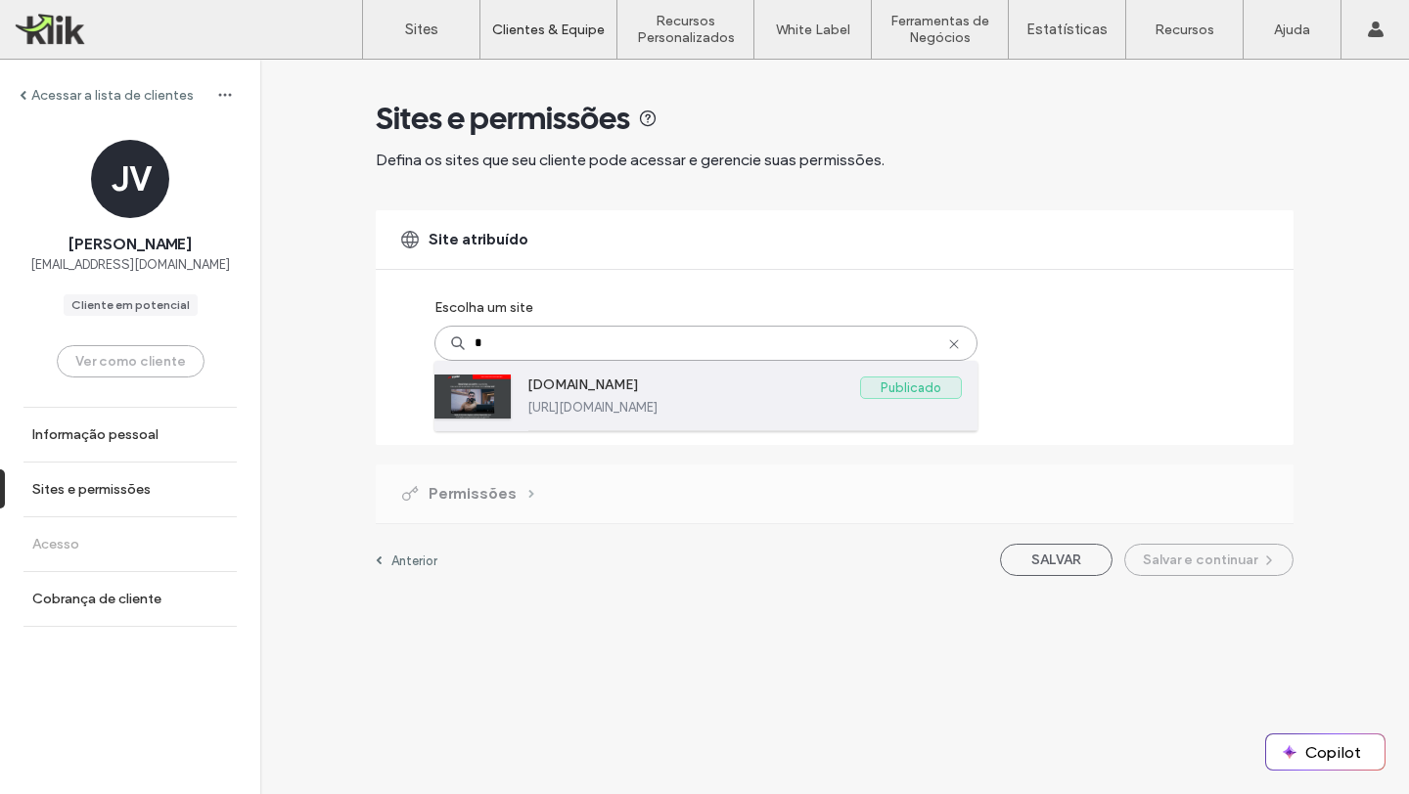
click at [591, 398] on label "[DOMAIN_NAME]" at bounding box center [693, 388] width 333 height 23
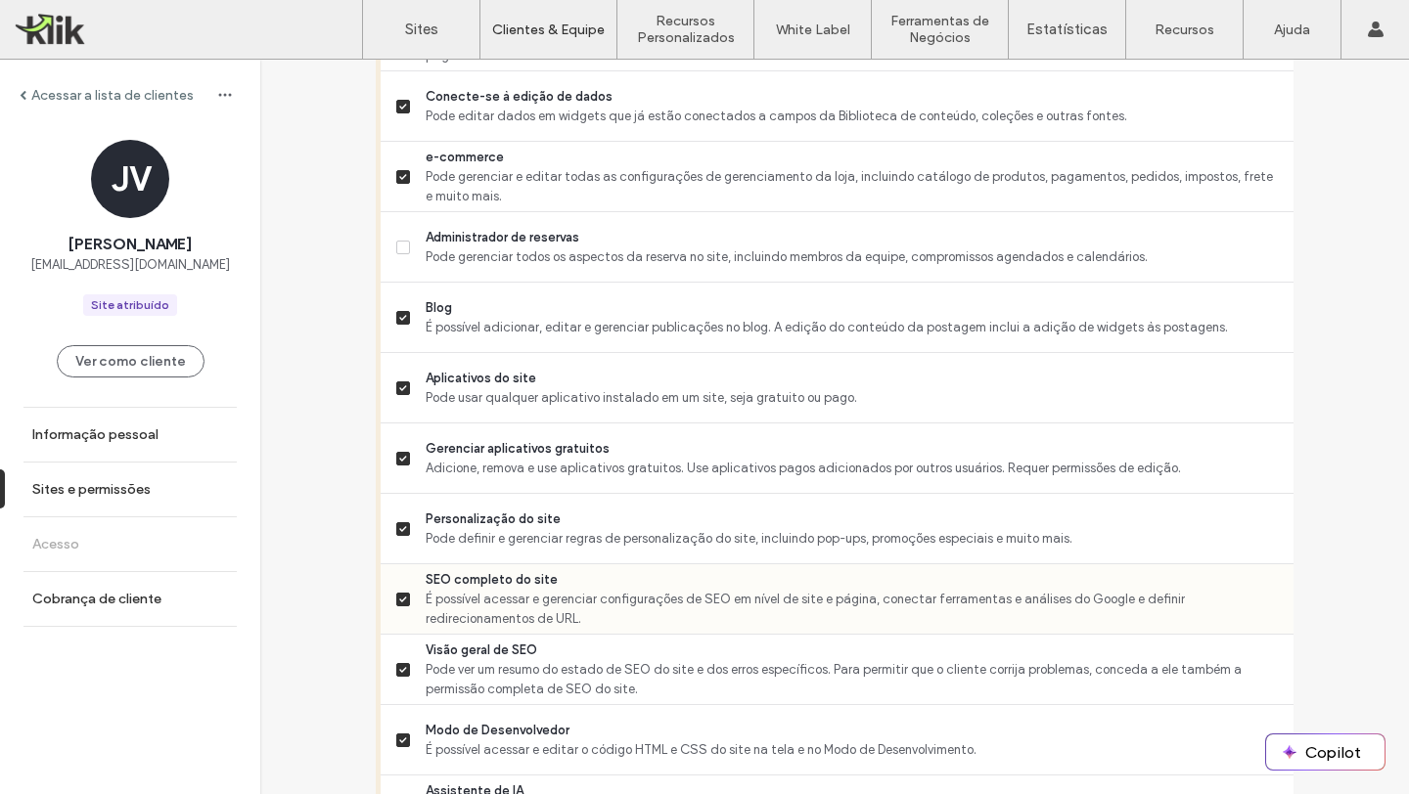
scroll to position [1224, 0]
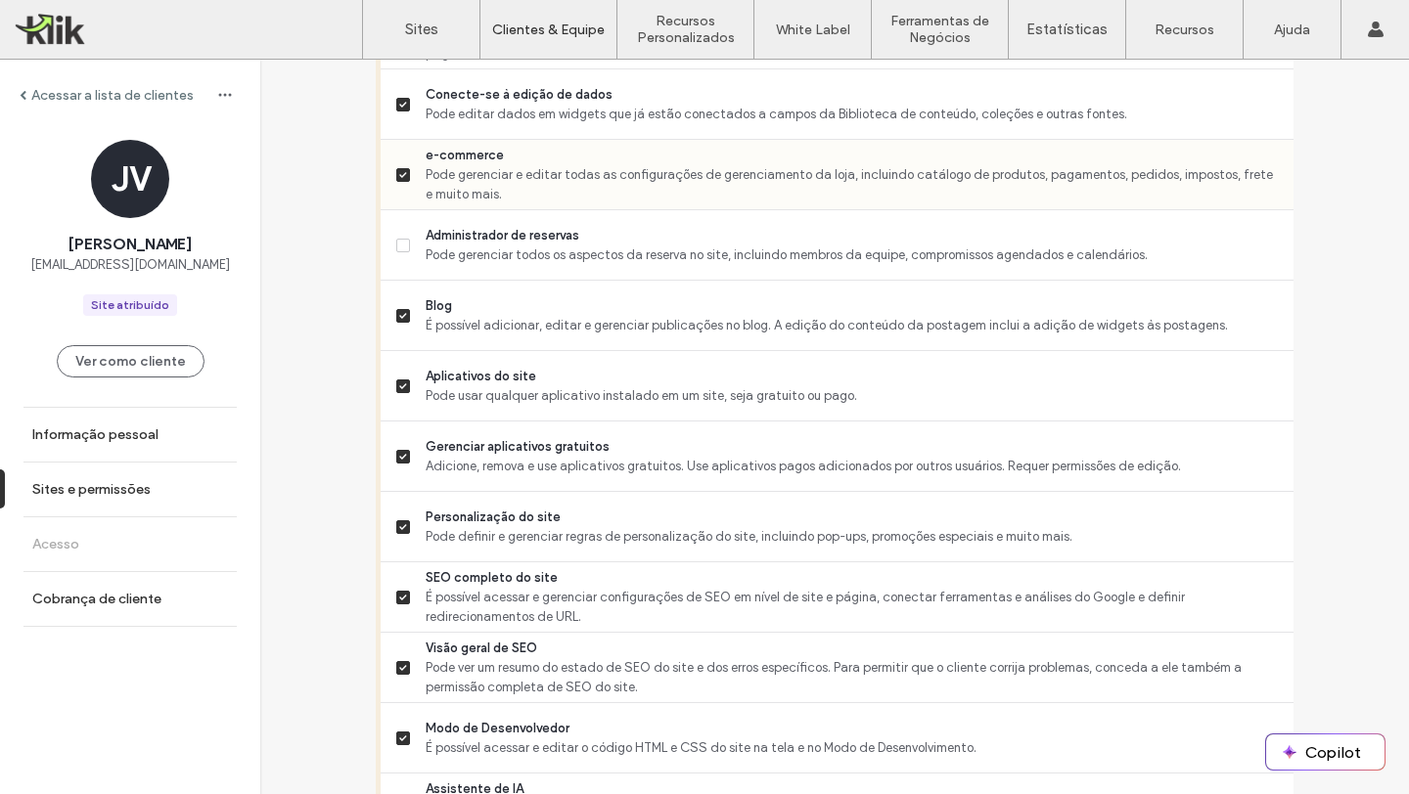
click at [397, 181] on label "e-commerce Pode gerenciar e editar todas as configurações de gerenciamento da l…" at bounding box center [836, 175] width 881 height 59
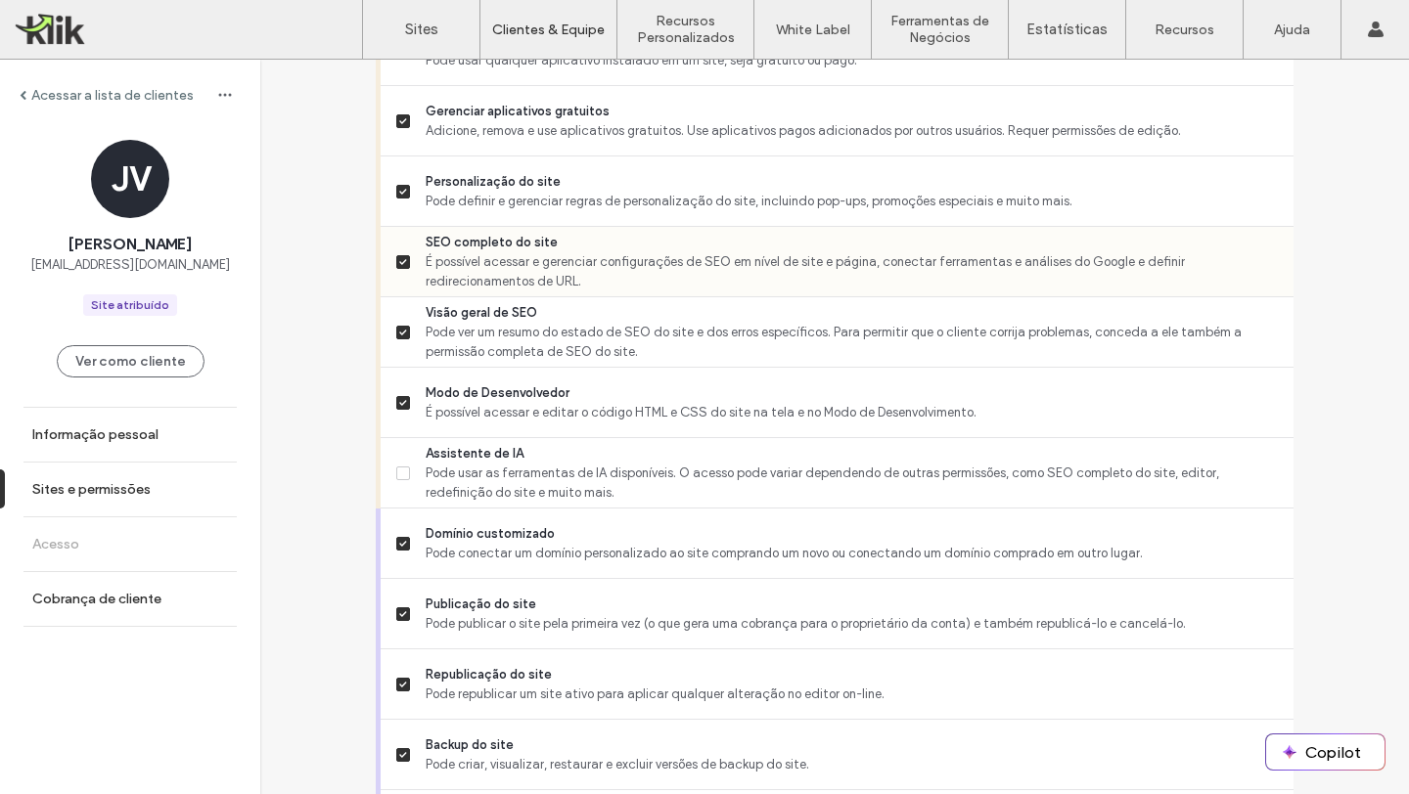
scroll to position [1696, 0]
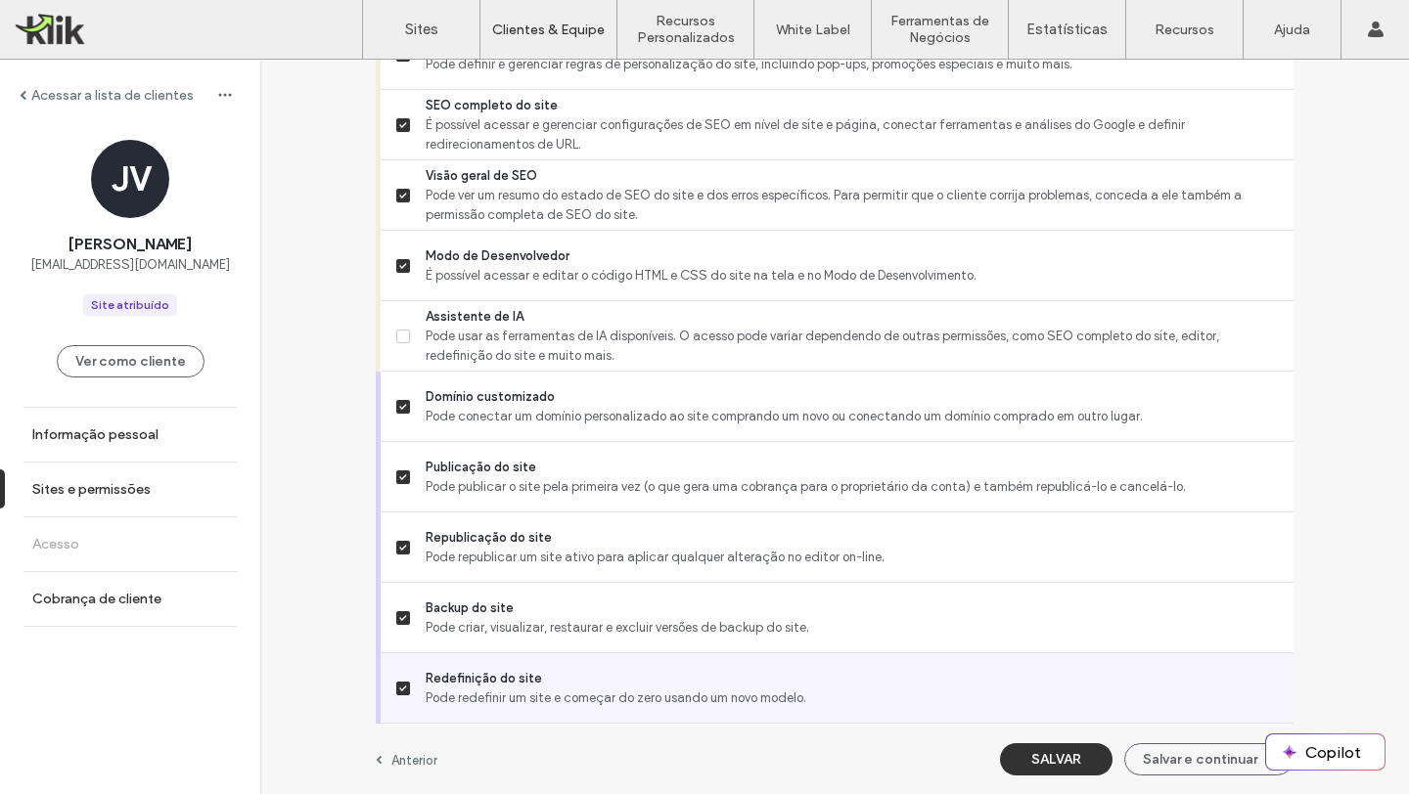
drag, startPoint x: 396, startPoint y: 685, endPoint x: 411, endPoint y: 699, distance: 20.8
click at [399, 686] on icon at bounding box center [403, 689] width 8 height 6
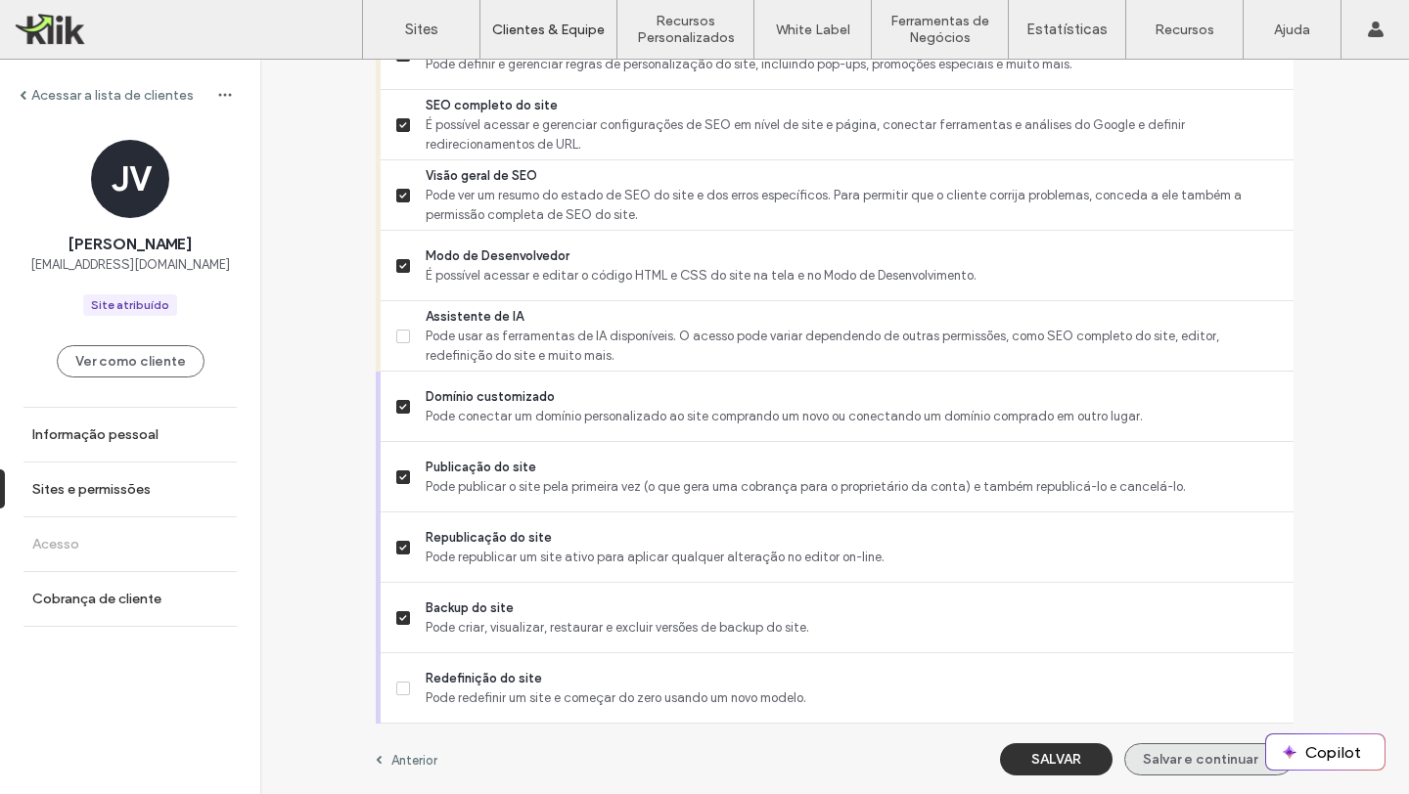
click at [1172, 763] on button "Salvar e continuar" at bounding box center [1208, 759] width 169 height 32
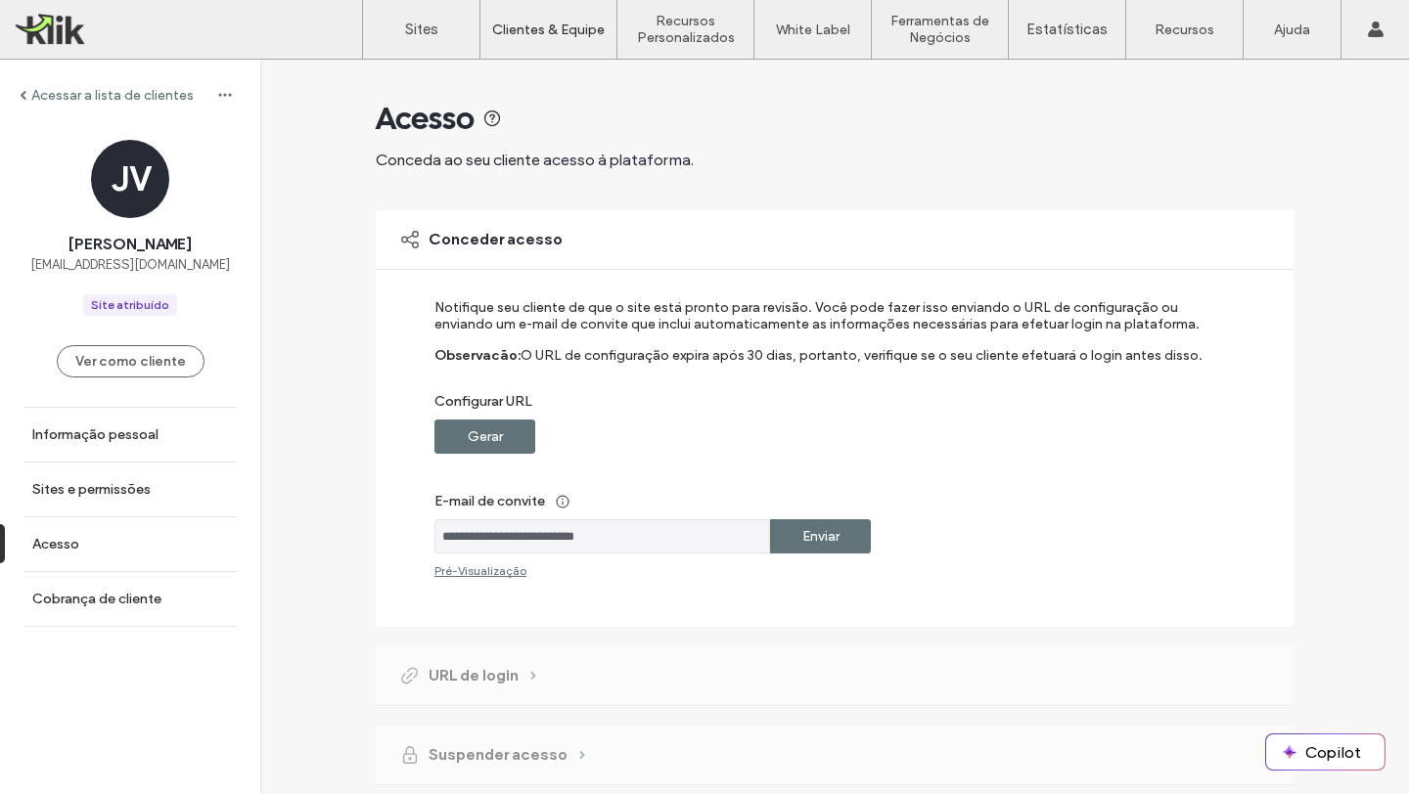
click at [824, 538] on label "Enviar" at bounding box center [820, 536] width 37 height 36
click at [512, 432] on div "Gerar" at bounding box center [484, 437] width 101 height 34
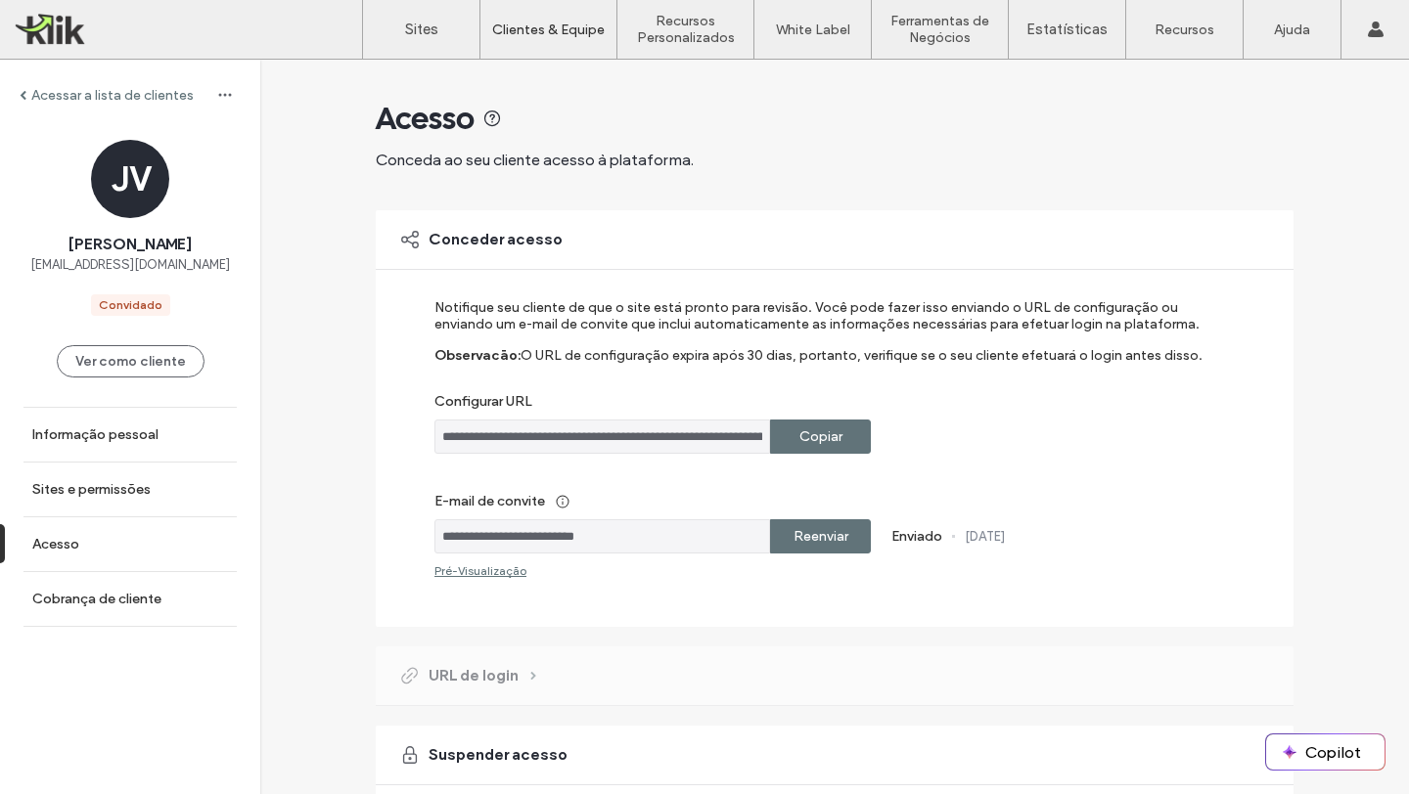
click at [806, 445] on label "Copiar" at bounding box center [820, 437] width 43 height 36
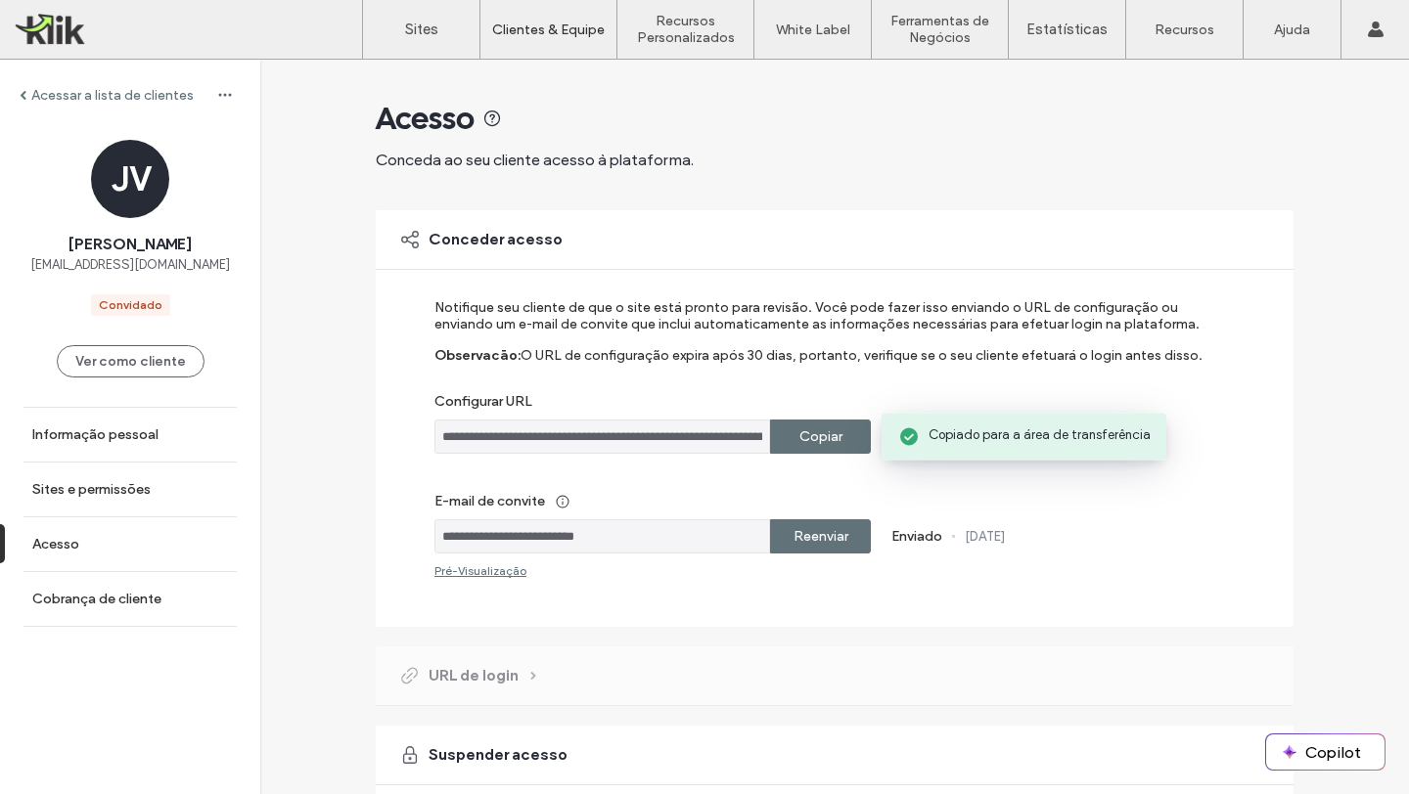
click at [806, 445] on label "Copiar" at bounding box center [820, 437] width 43 height 36
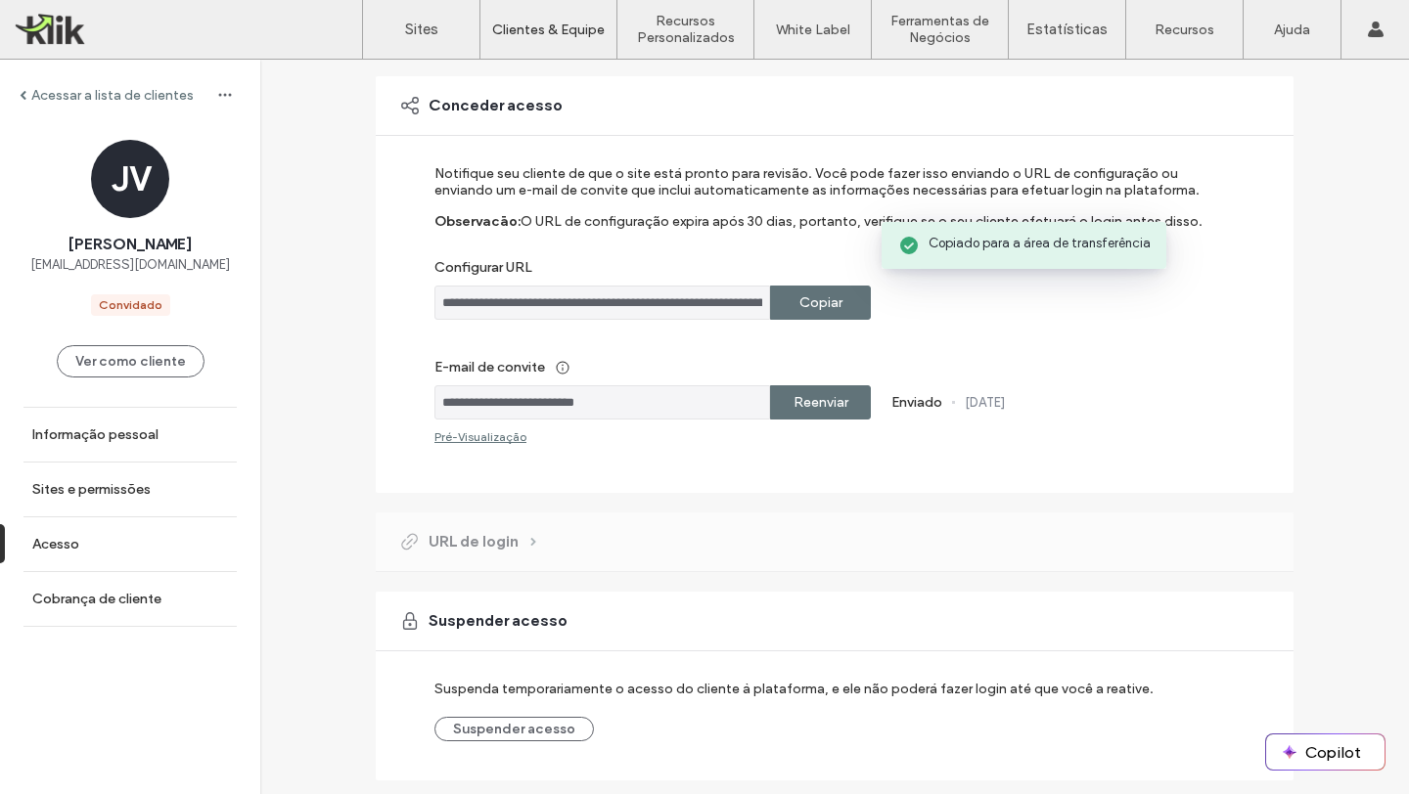
scroll to position [191, 0]
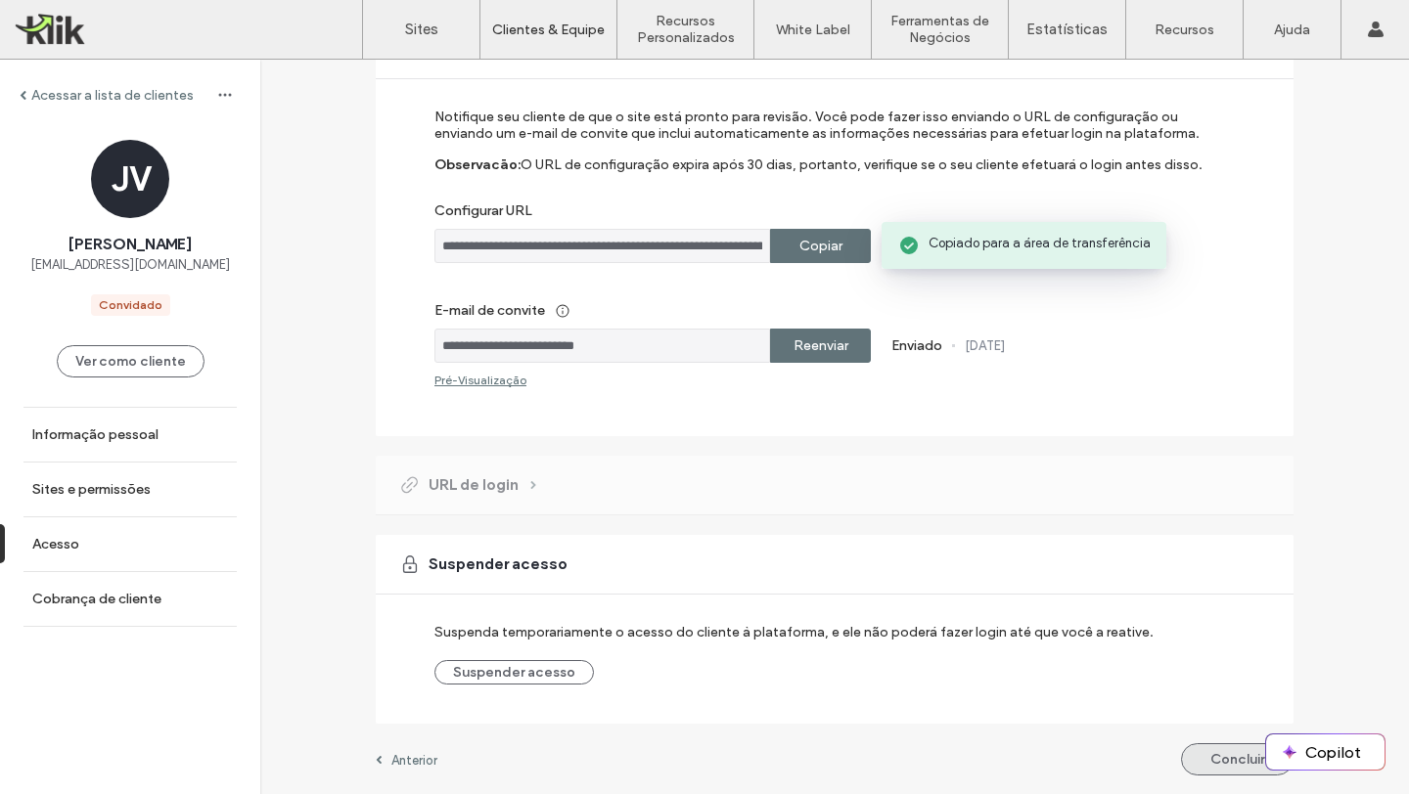
click at [1219, 752] on button "Concluir" at bounding box center [1237, 759] width 112 height 32
